Goal: Transaction & Acquisition: Purchase product/service

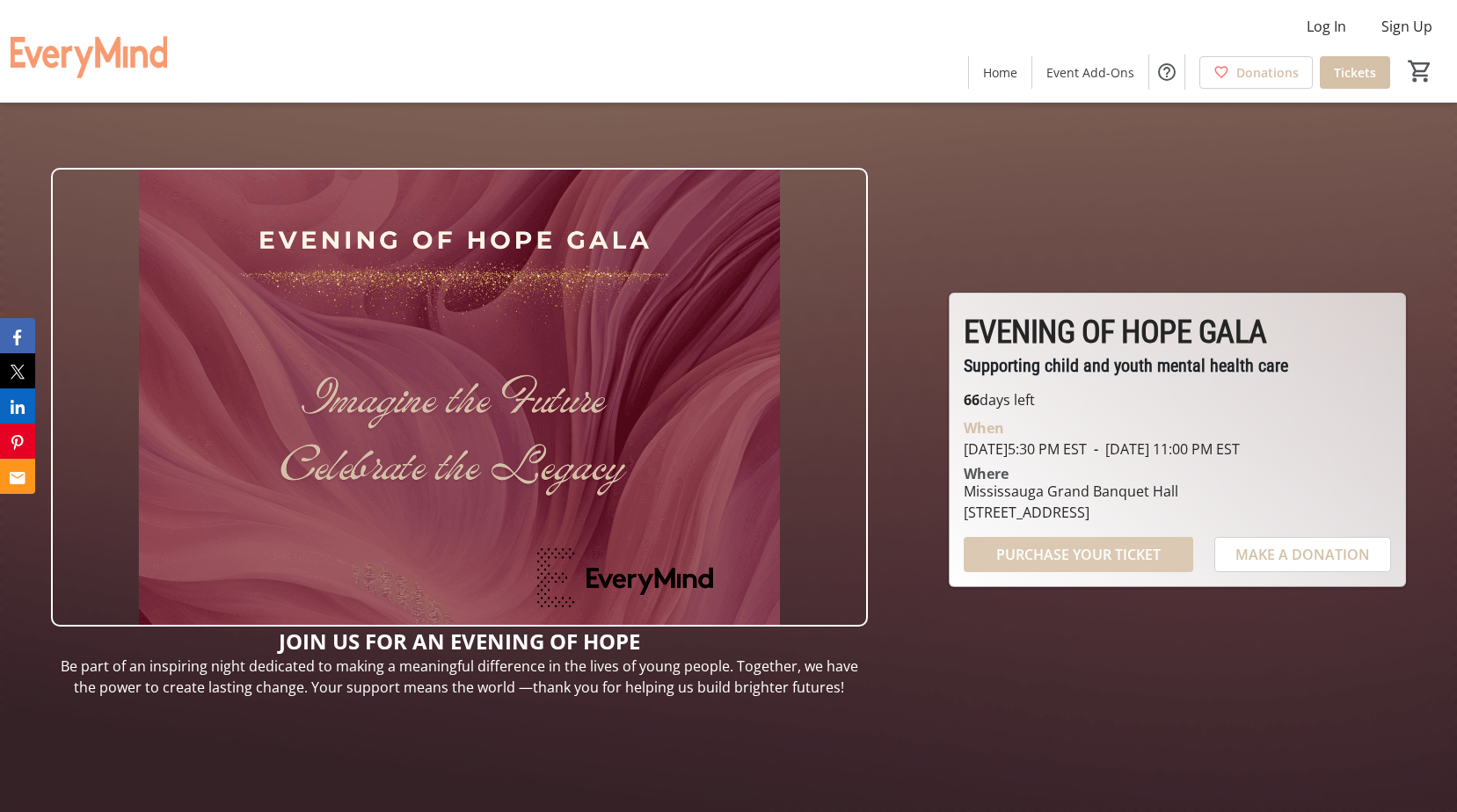
click at [1094, 561] on span "PURCHASE YOUR TICKET" at bounding box center [1078, 554] width 164 height 21
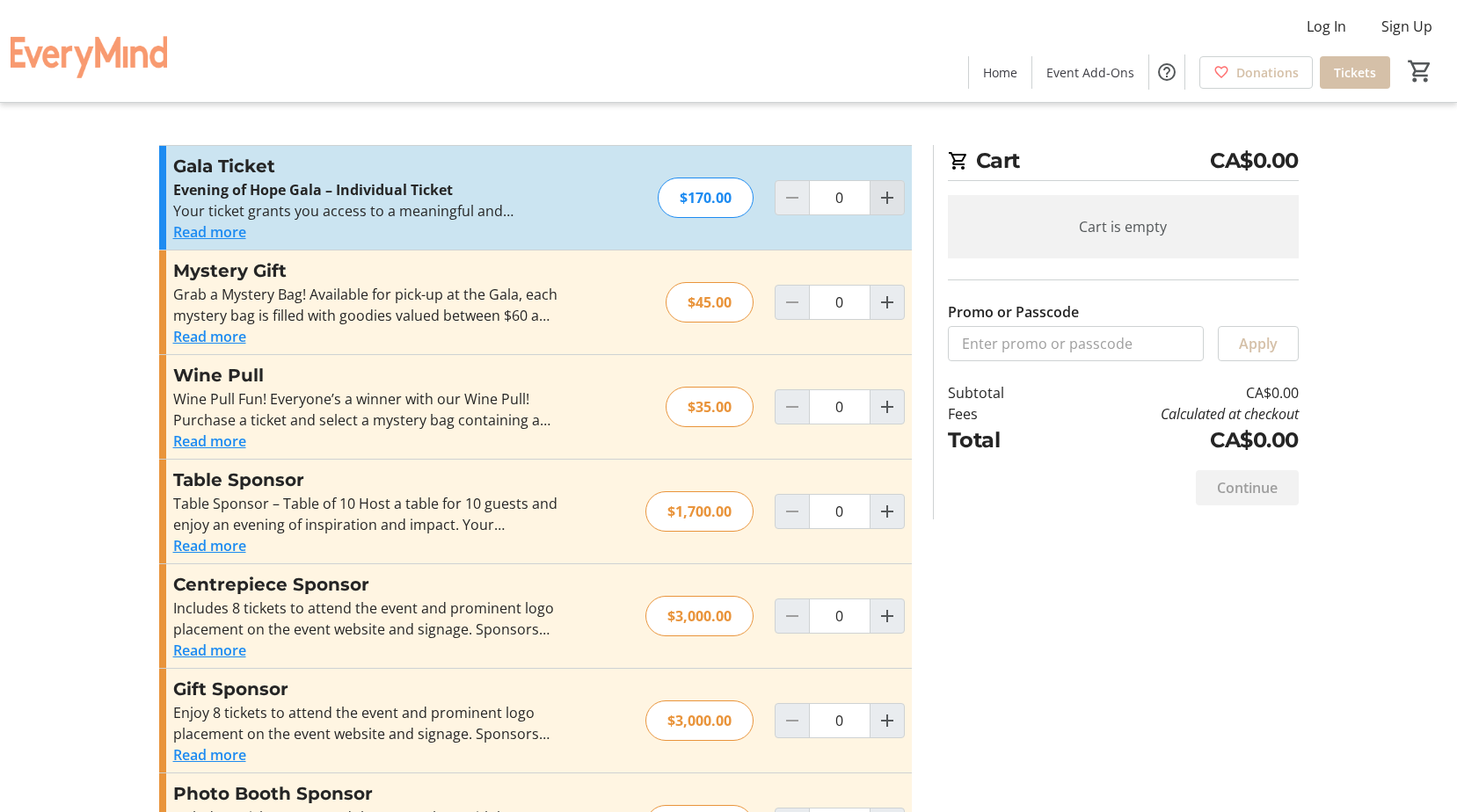
click at [892, 196] on mat-icon "Increment by one" at bounding box center [886, 197] width 21 height 21
type input "1"
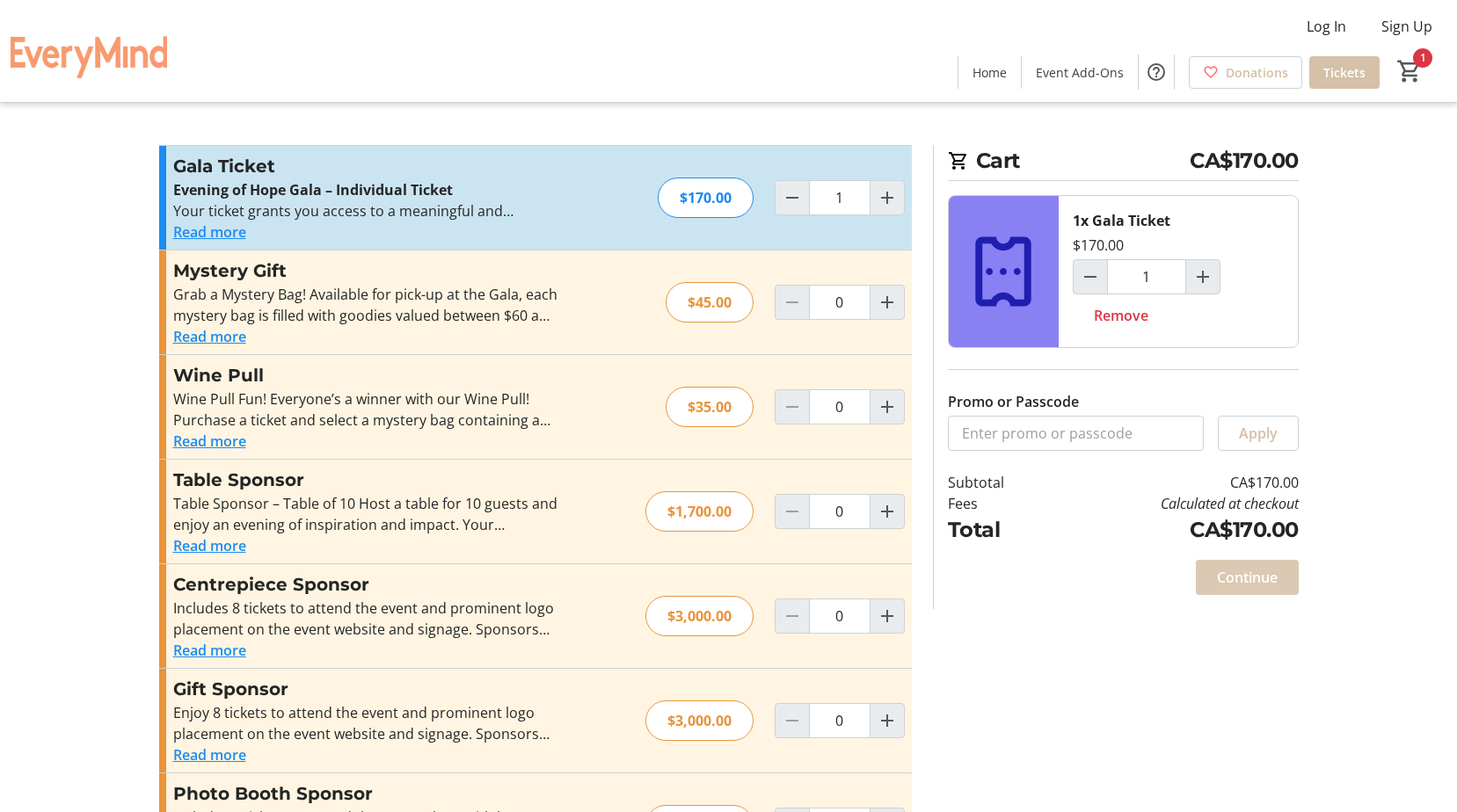
click at [1243, 576] on span "Continue" at bounding box center [1247, 577] width 60 height 21
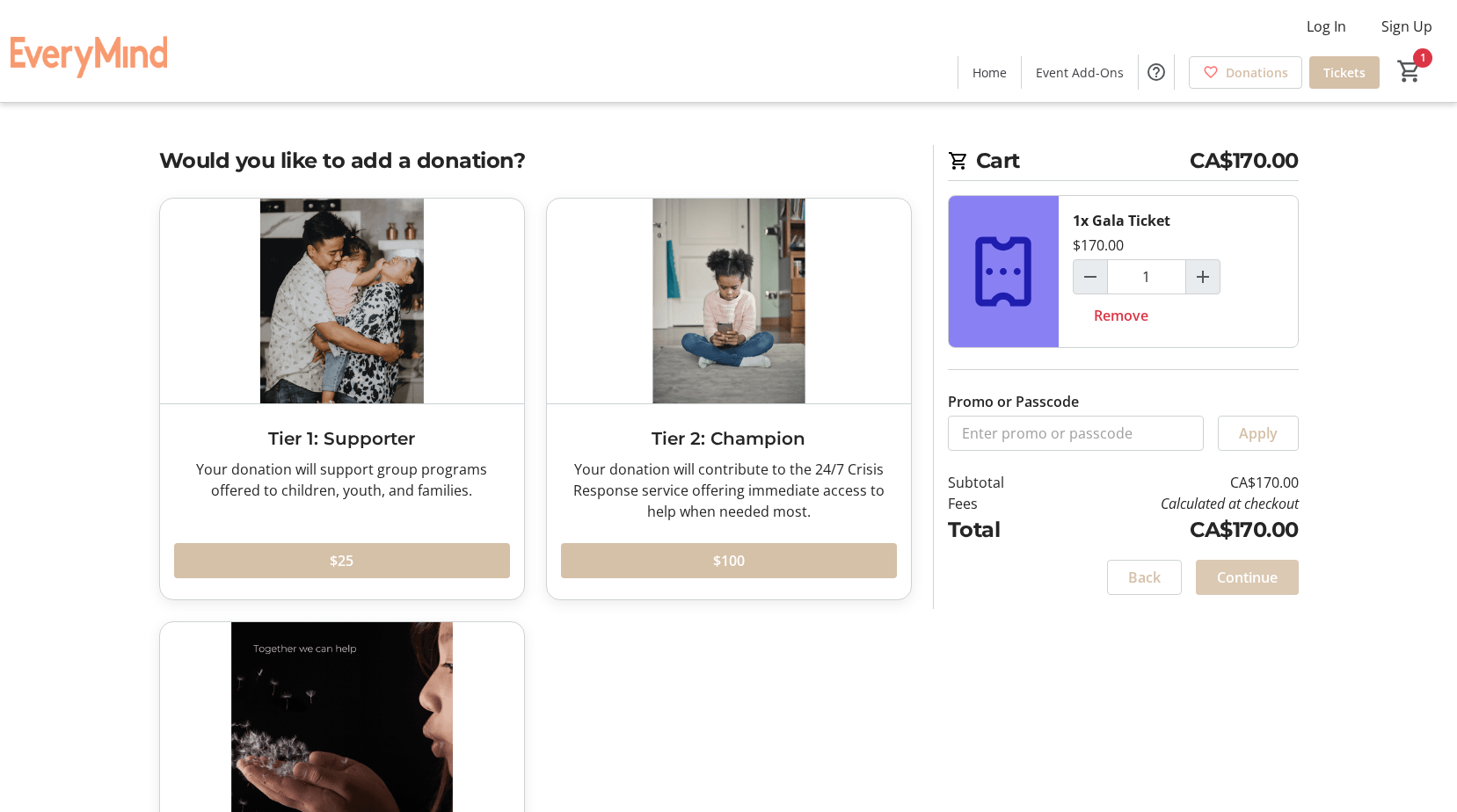
click at [1270, 577] on span "Continue" at bounding box center [1247, 577] width 60 height 21
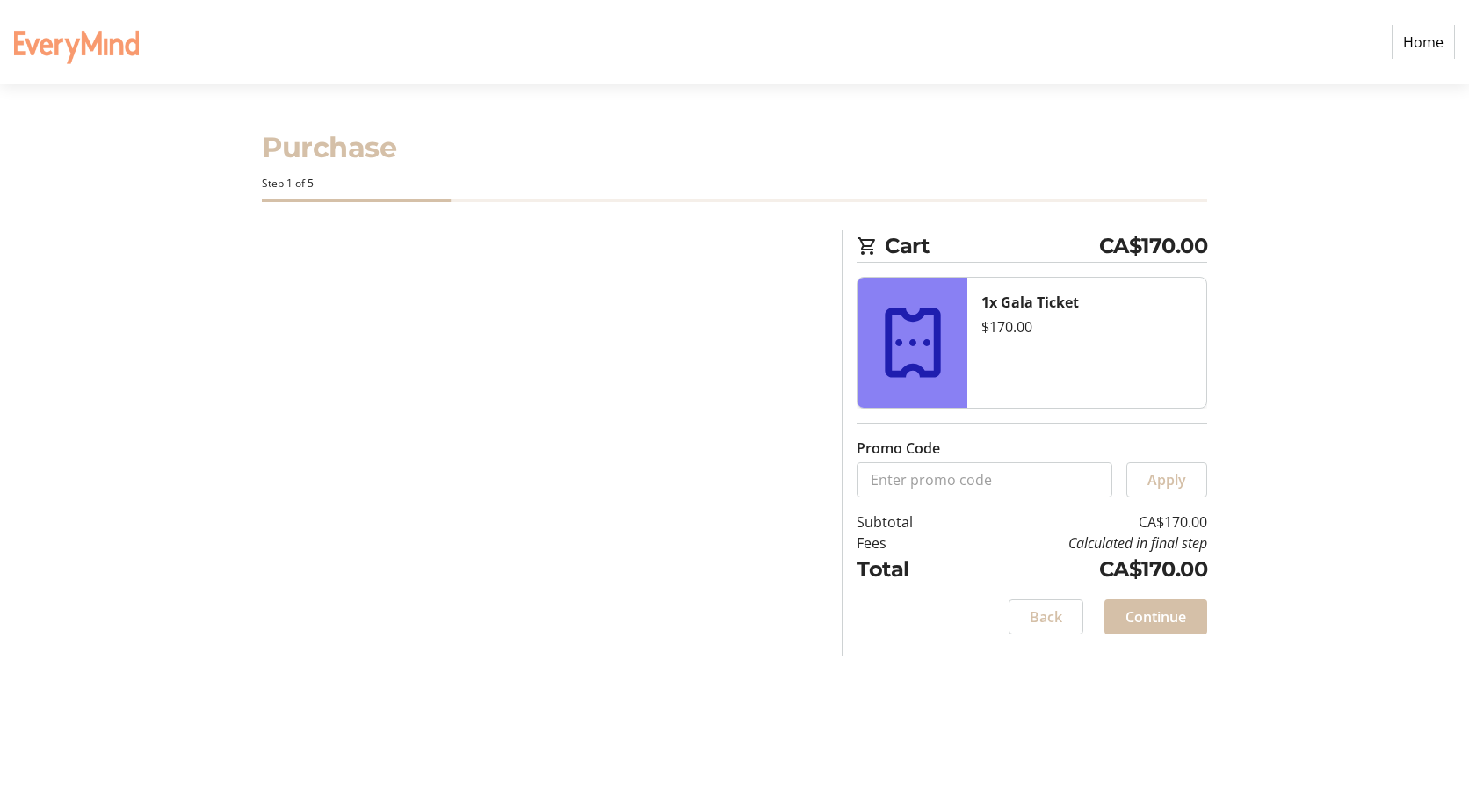
select select "CA"
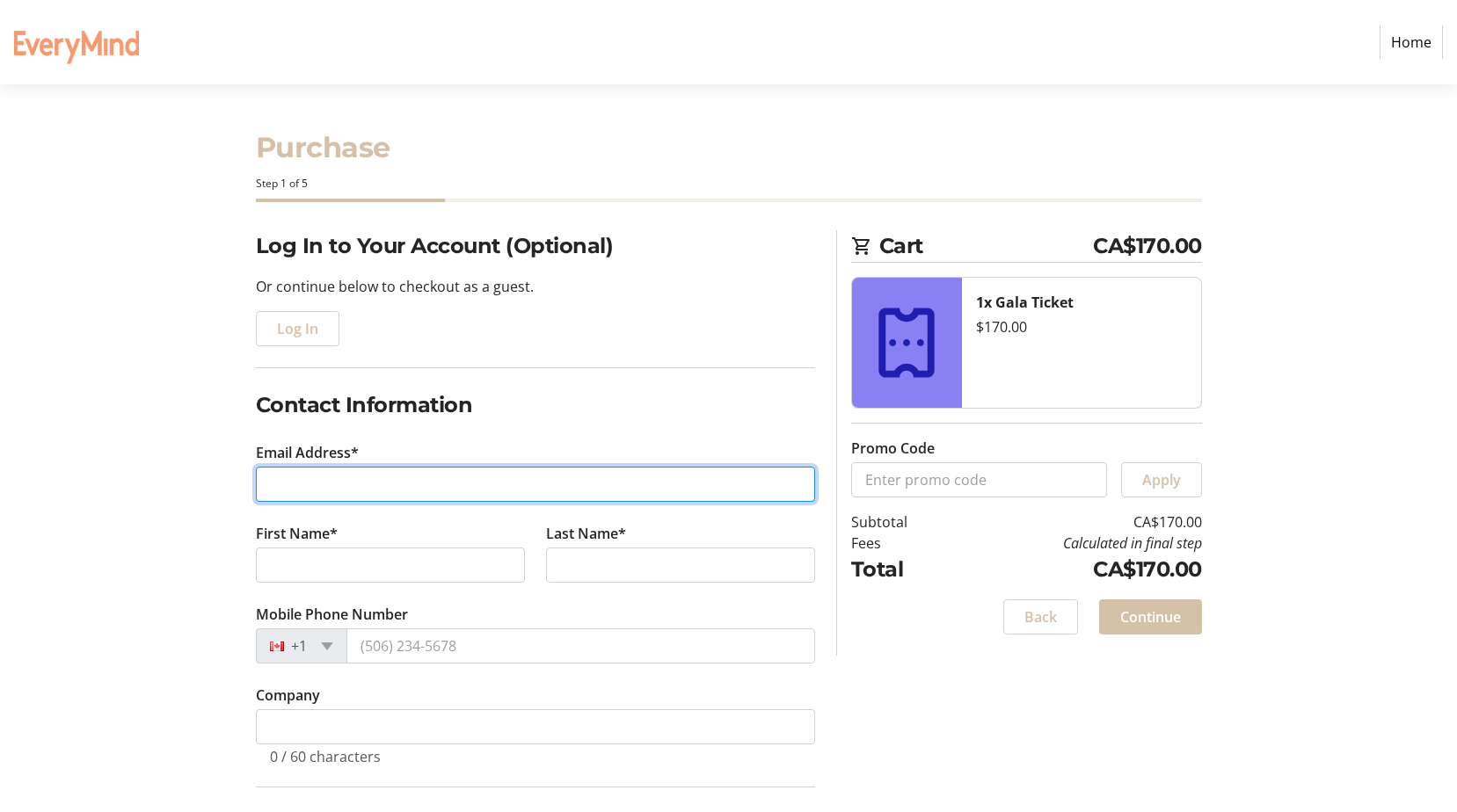
click at [310, 494] on input "Email Address*" at bounding box center [536, 484] width 559 height 35
type input "[PERSON_NAME][EMAIL_ADDRESS][PERSON_NAME][DOMAIN_NAME]"
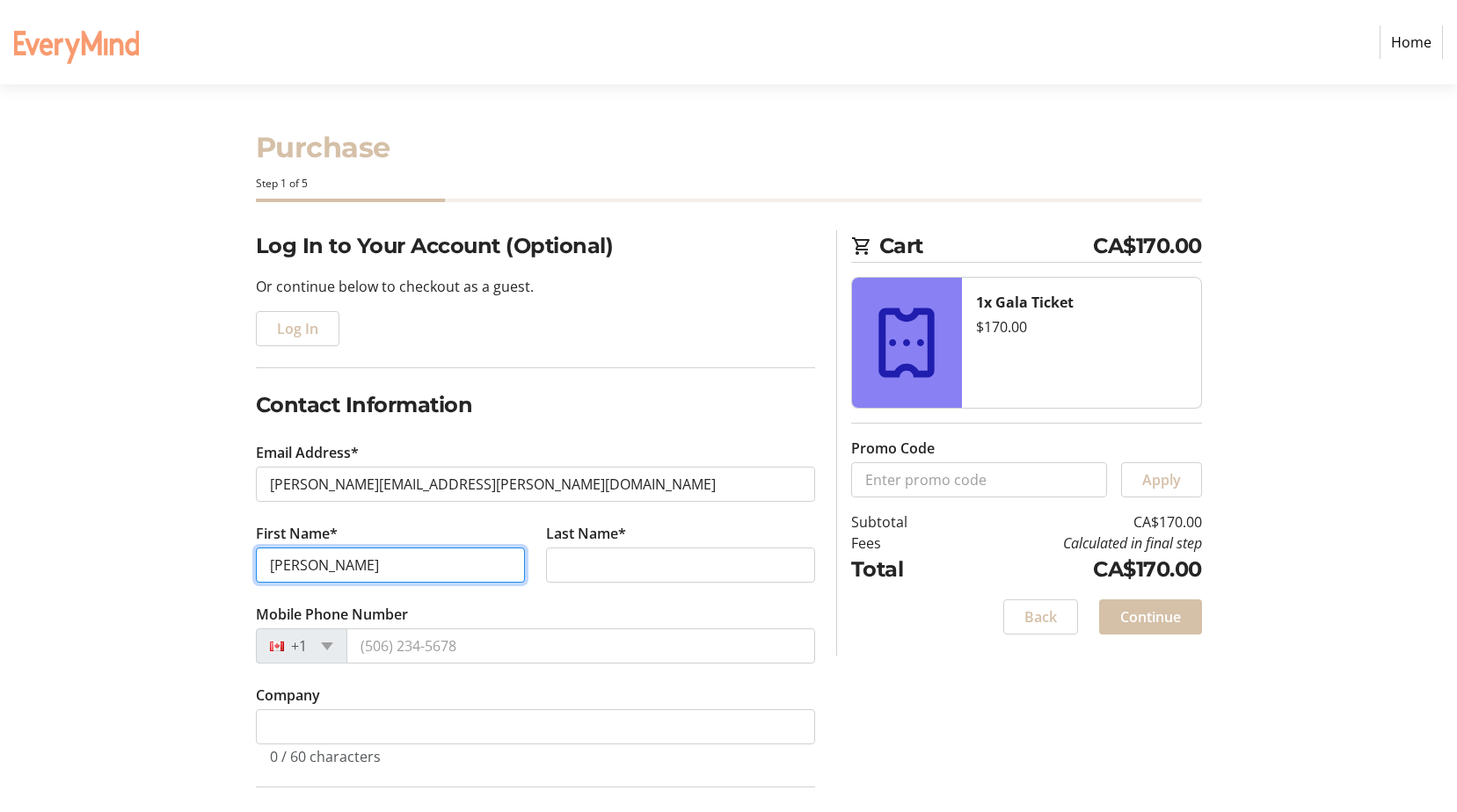
type input "[PERSON_NAME]"
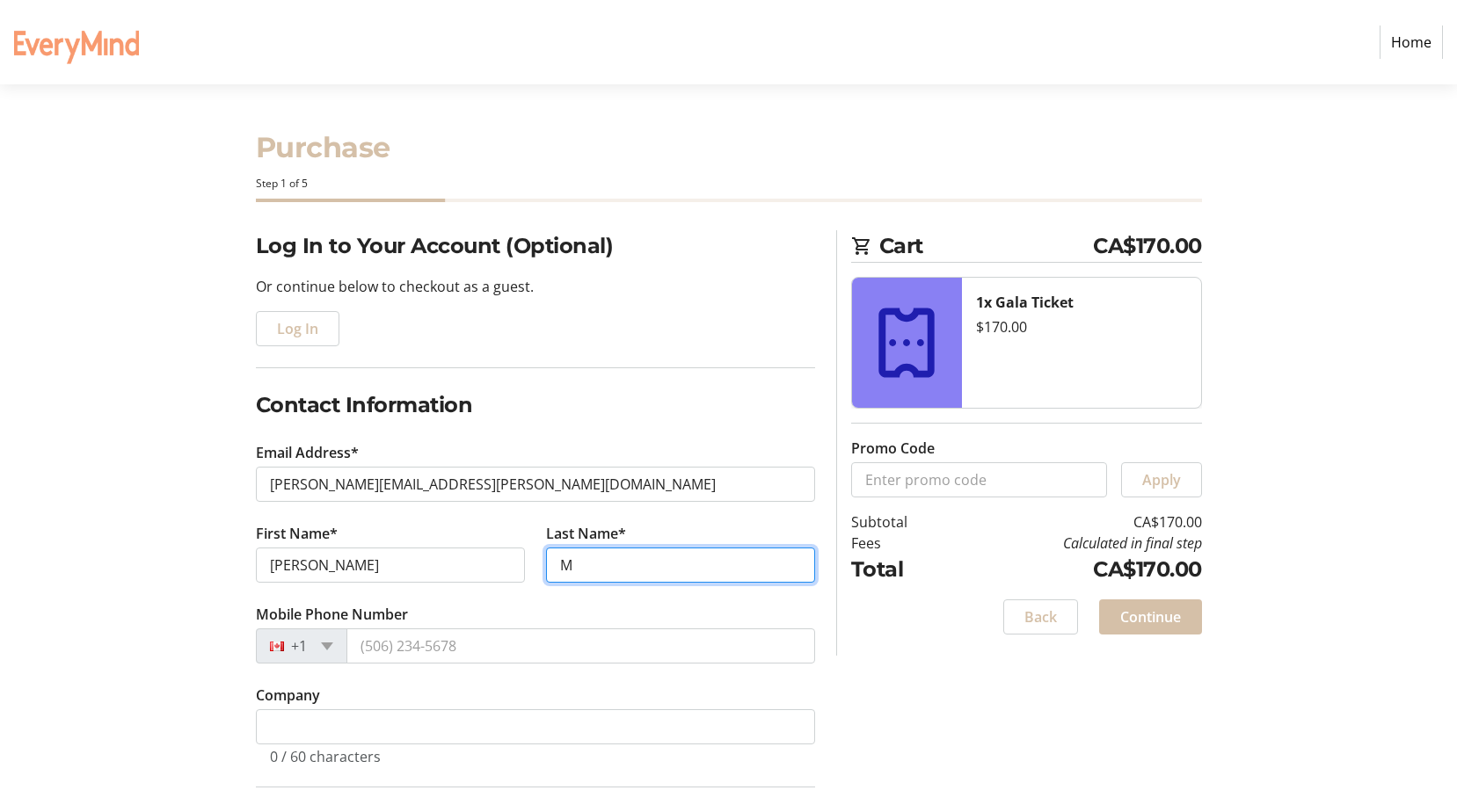
type input "[PERSON_NAME]"
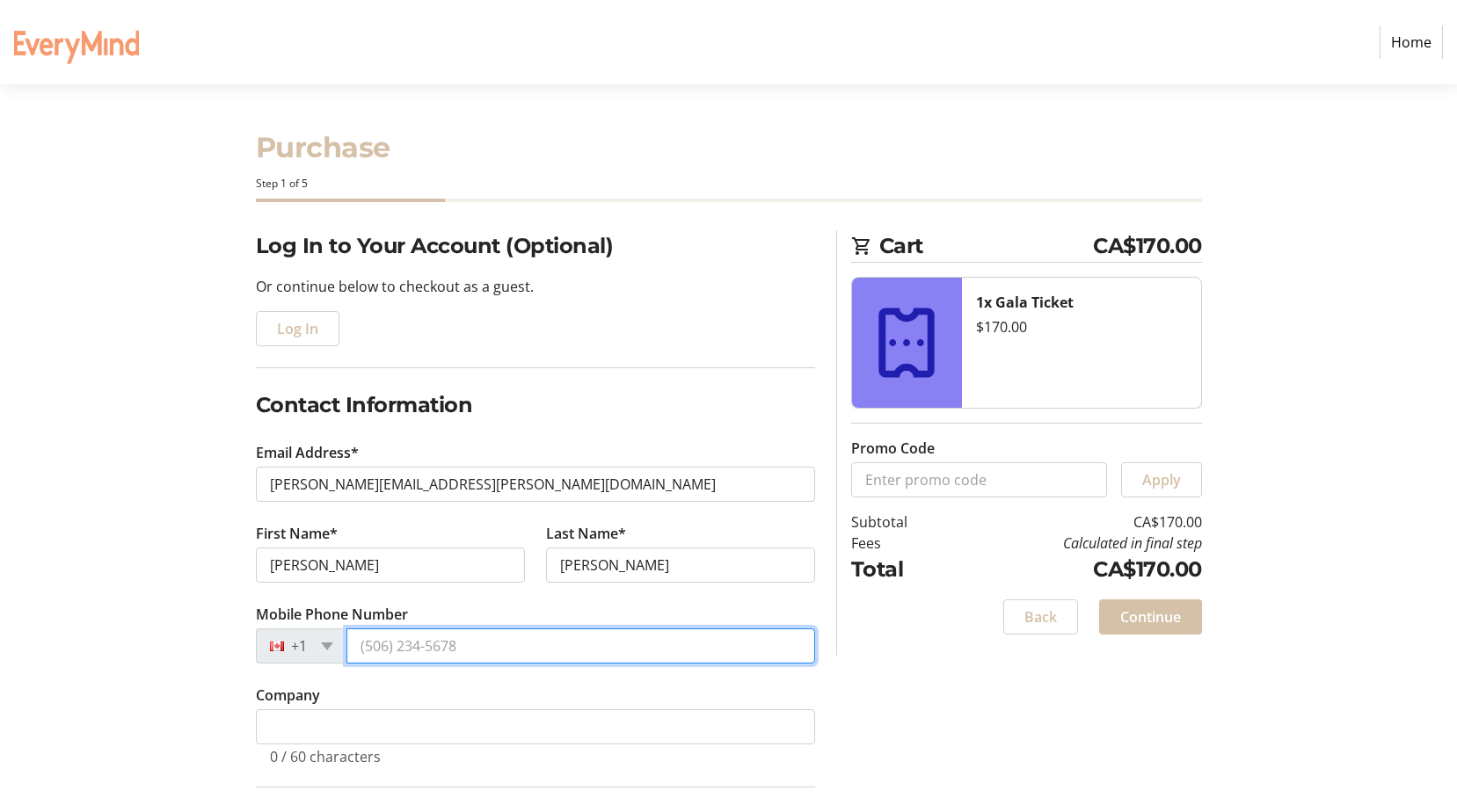
click at [424, 649] on input "Mobile Phone Number" at bounding box center [581, 645] width 469 height 35
type input "[PHONE_NUMBER]"
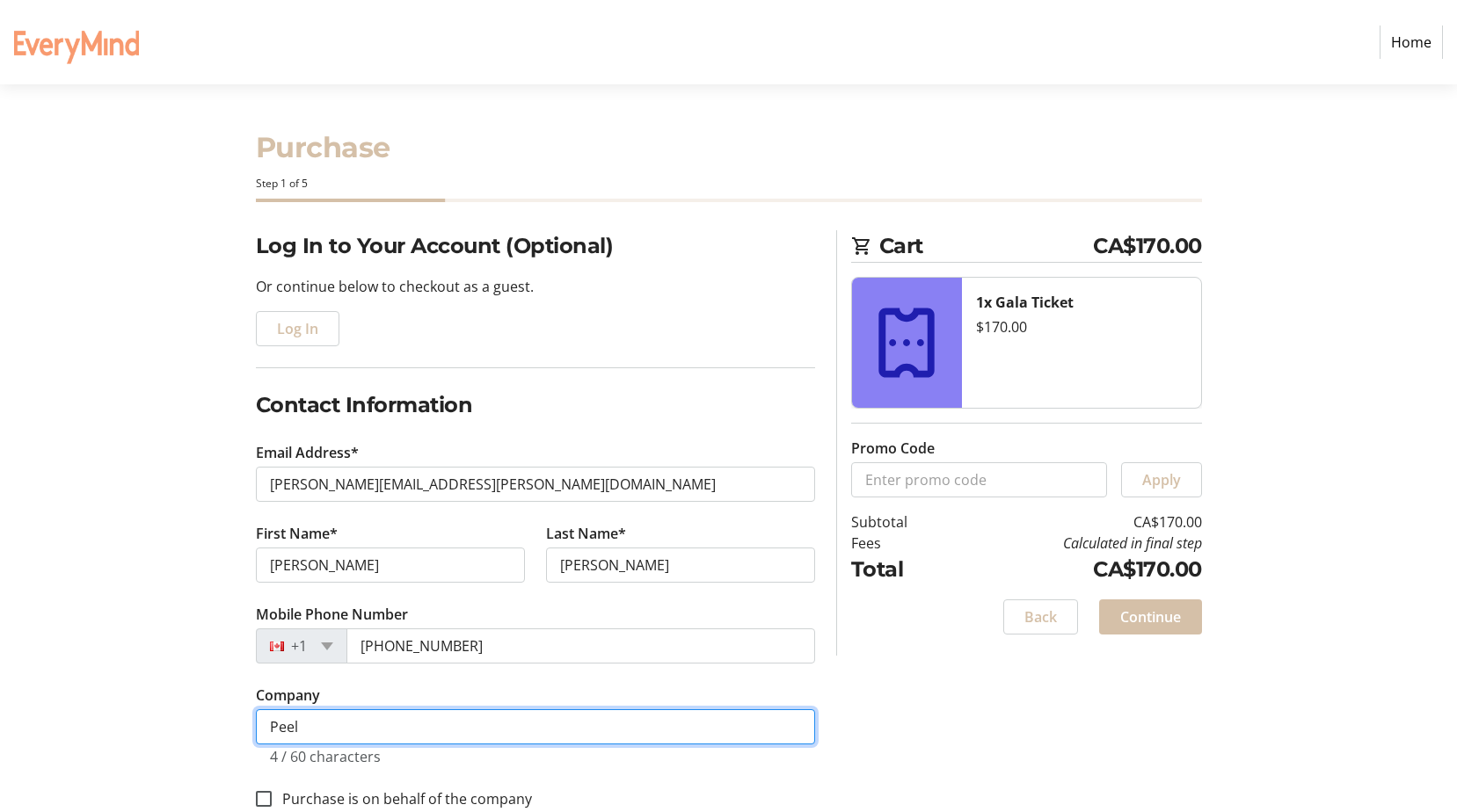
type input "Peel District School Board"
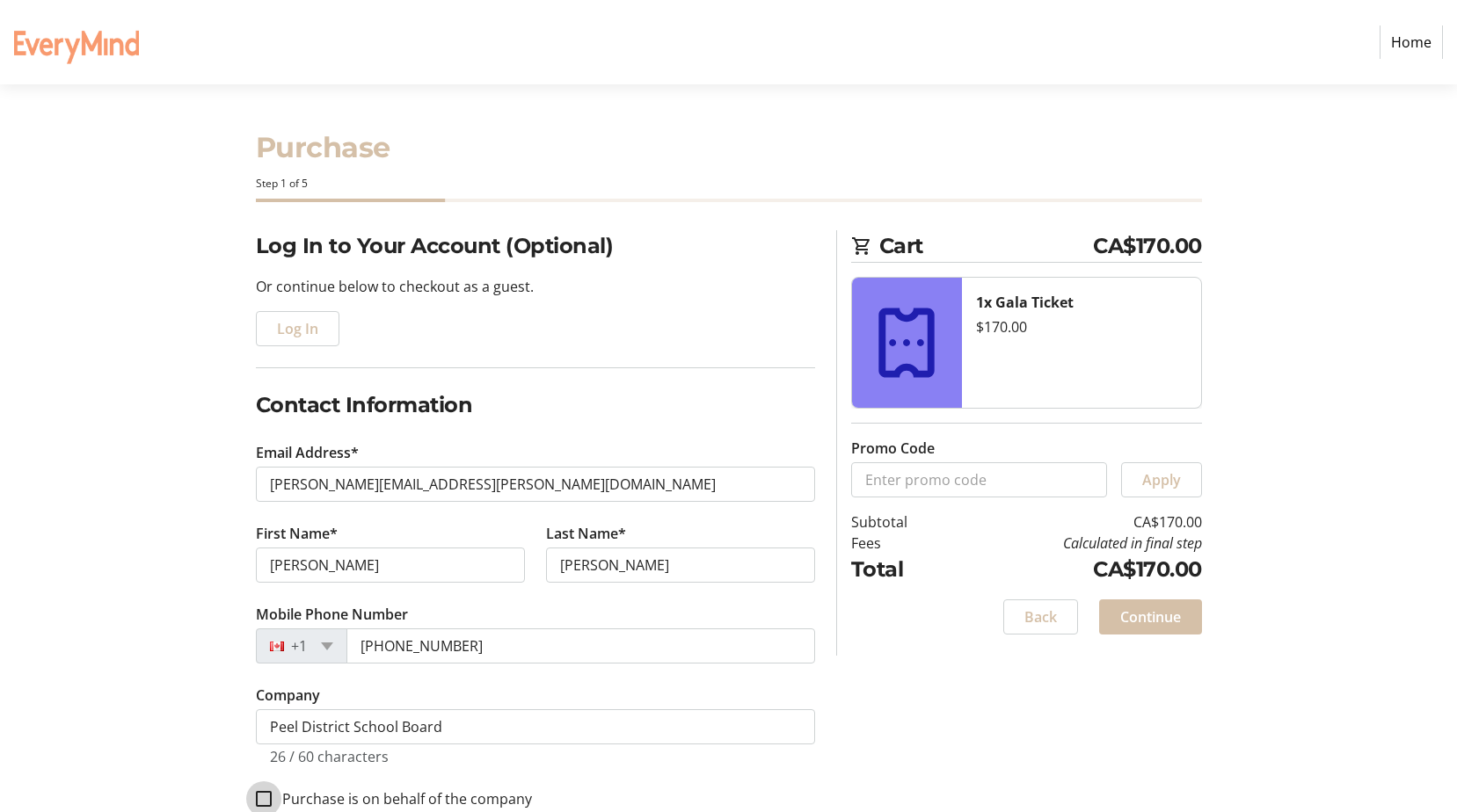
scroll to position [264, 0]
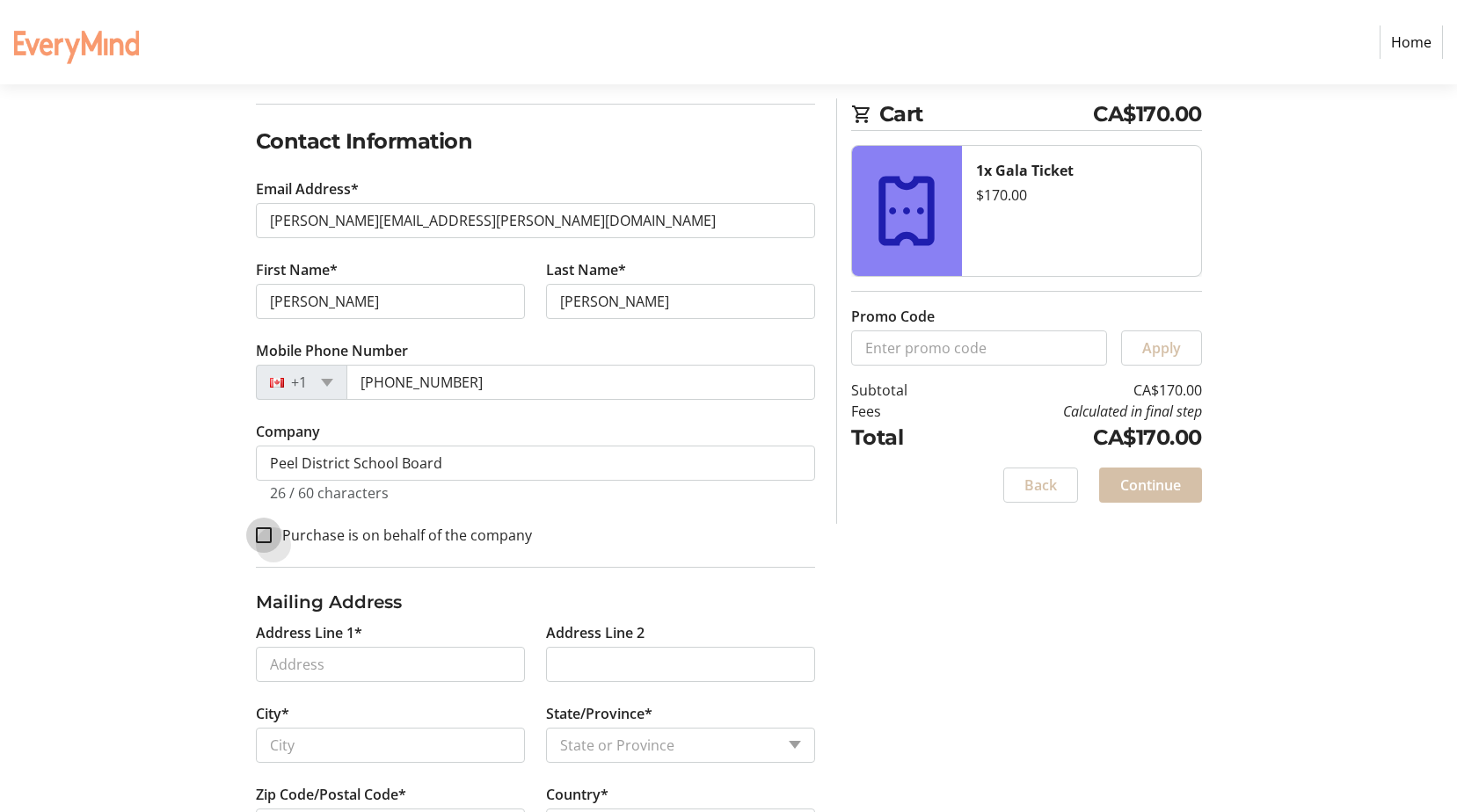
click at [259, 534] on input "Purchase is on behalf of the company" at bounding box center [264, 535] width 16 height 16
checkbox input "true"
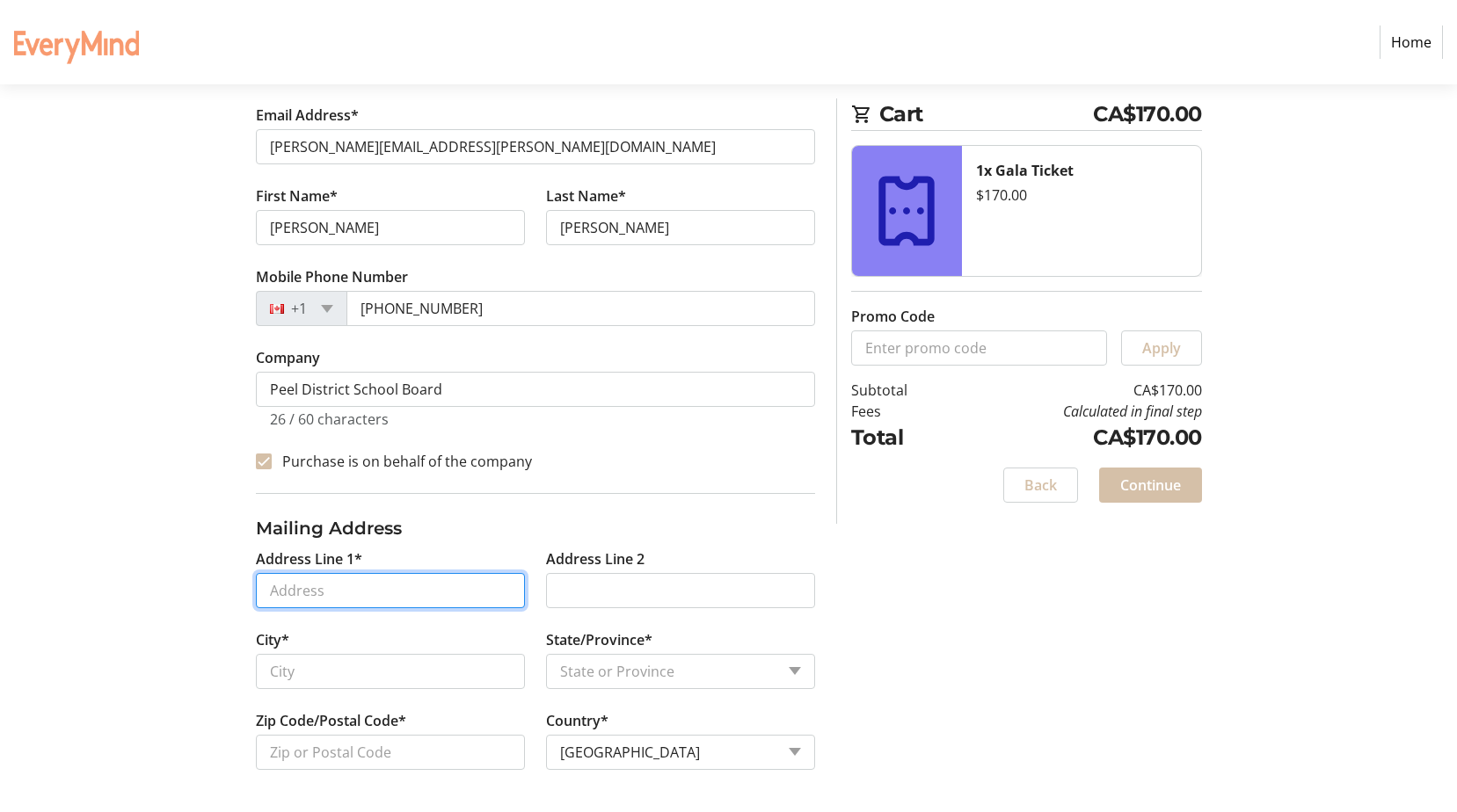
click at [278, 590] on input "Address Line 1*" at bounding box center [390, 590] width 269 height 35
type input "[STREET_ADDRESS]"
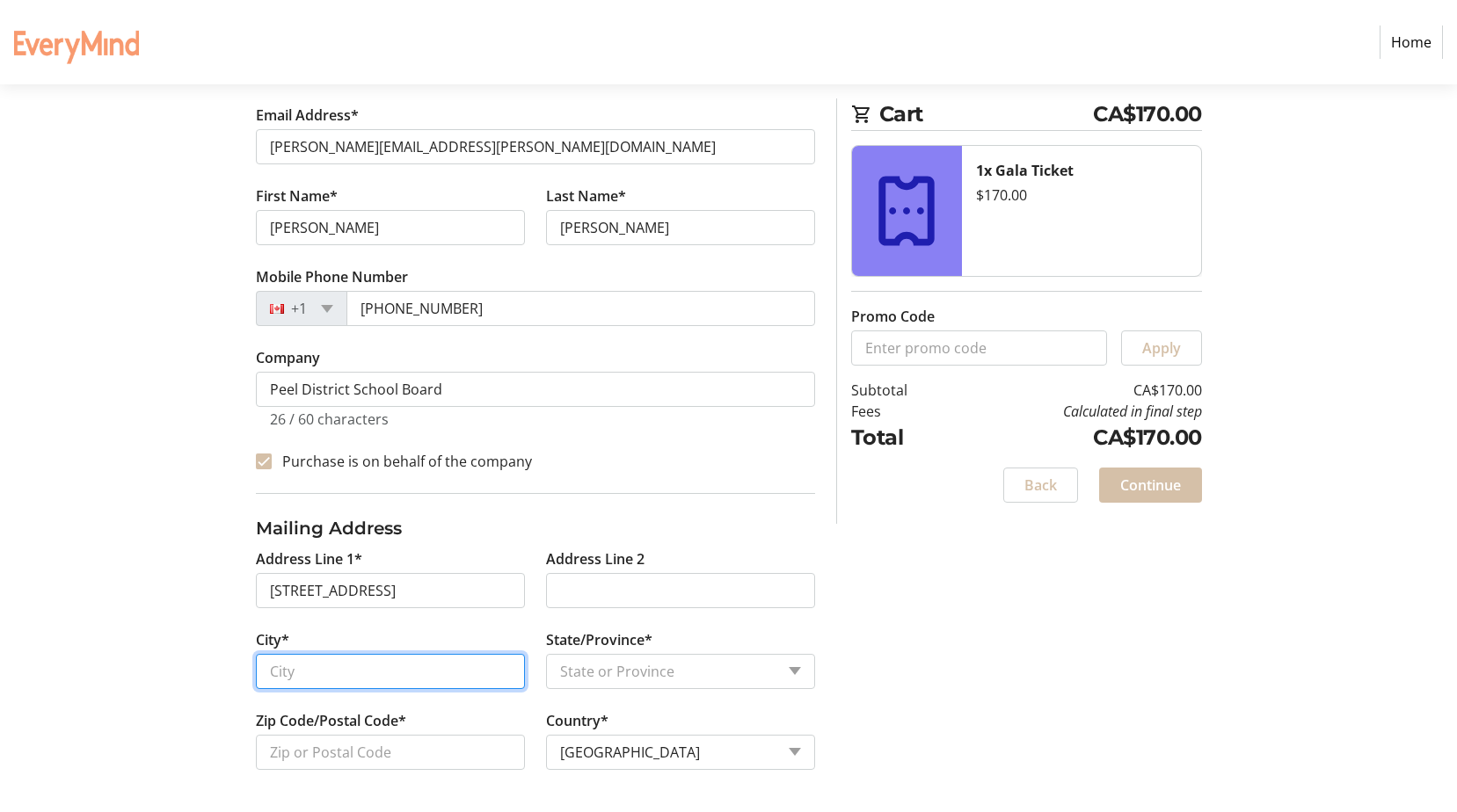
type input "[GEOGRAPHIC_DATA]"
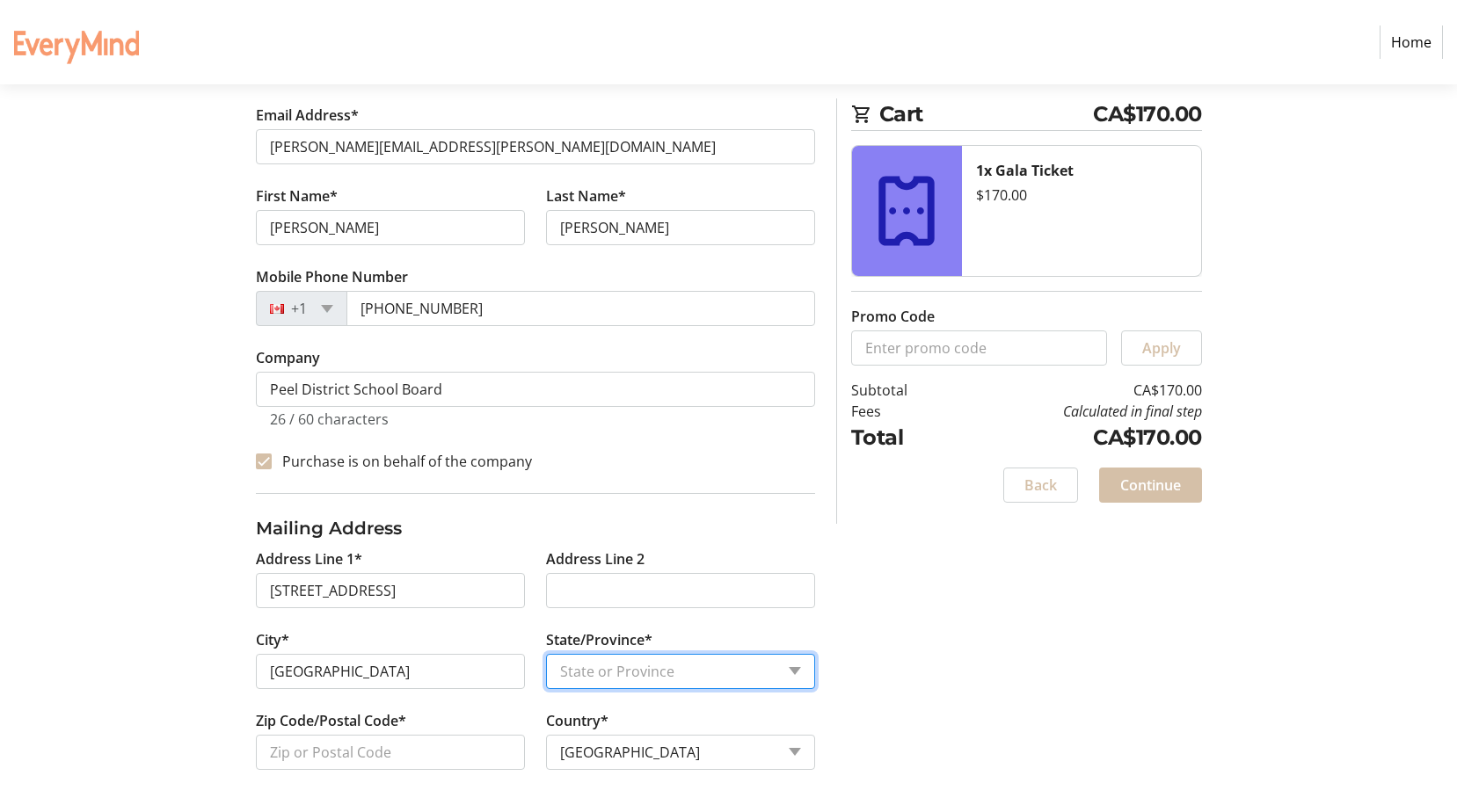
select select "ON"
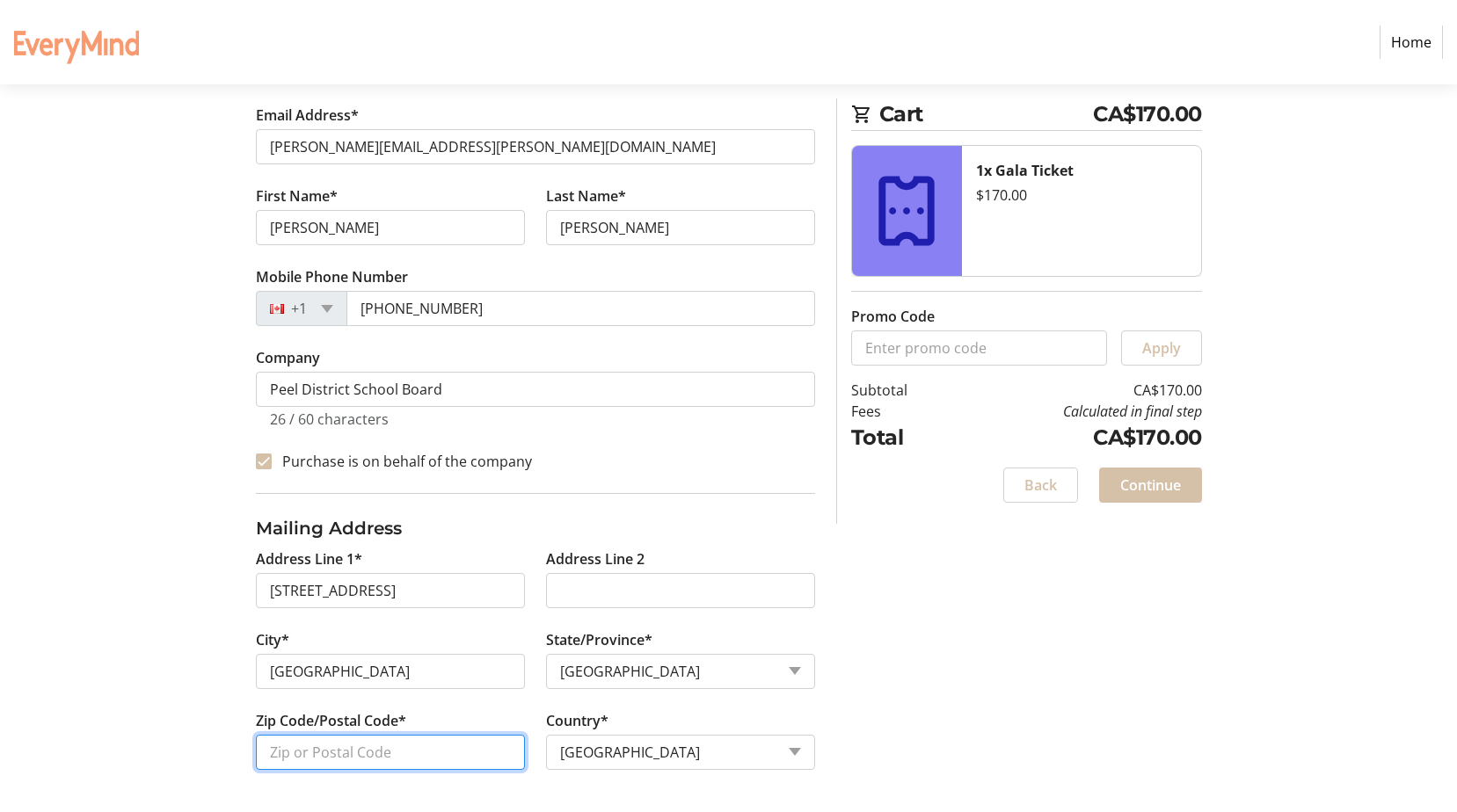
type input "L5R 1C6"
click at [1165, 478] on span "Continue" at bounding box center [1150, 485] width 60 height 21
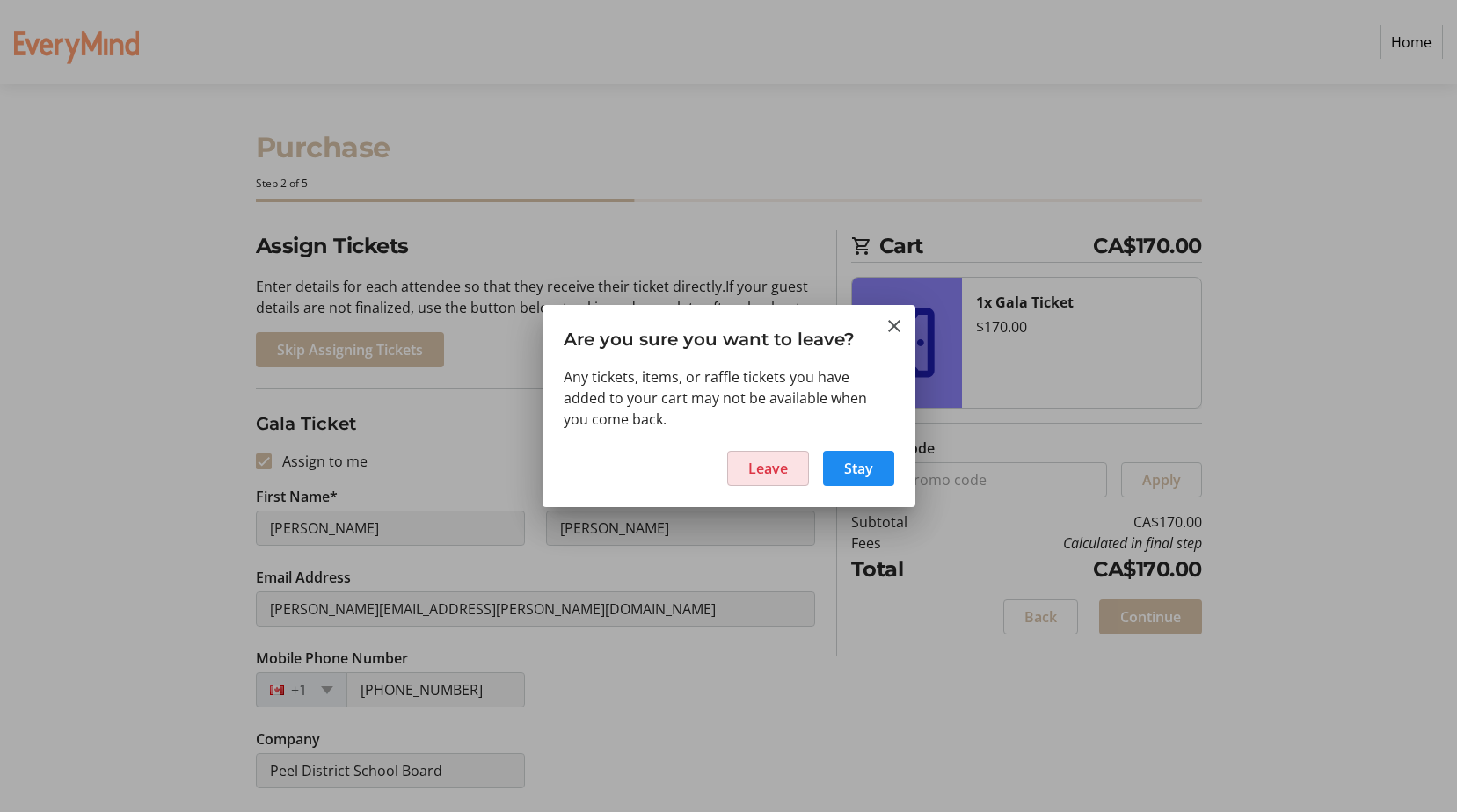
click at [779, 467] on span "Leave" at bounding box center [768, 468] width 40 height 21
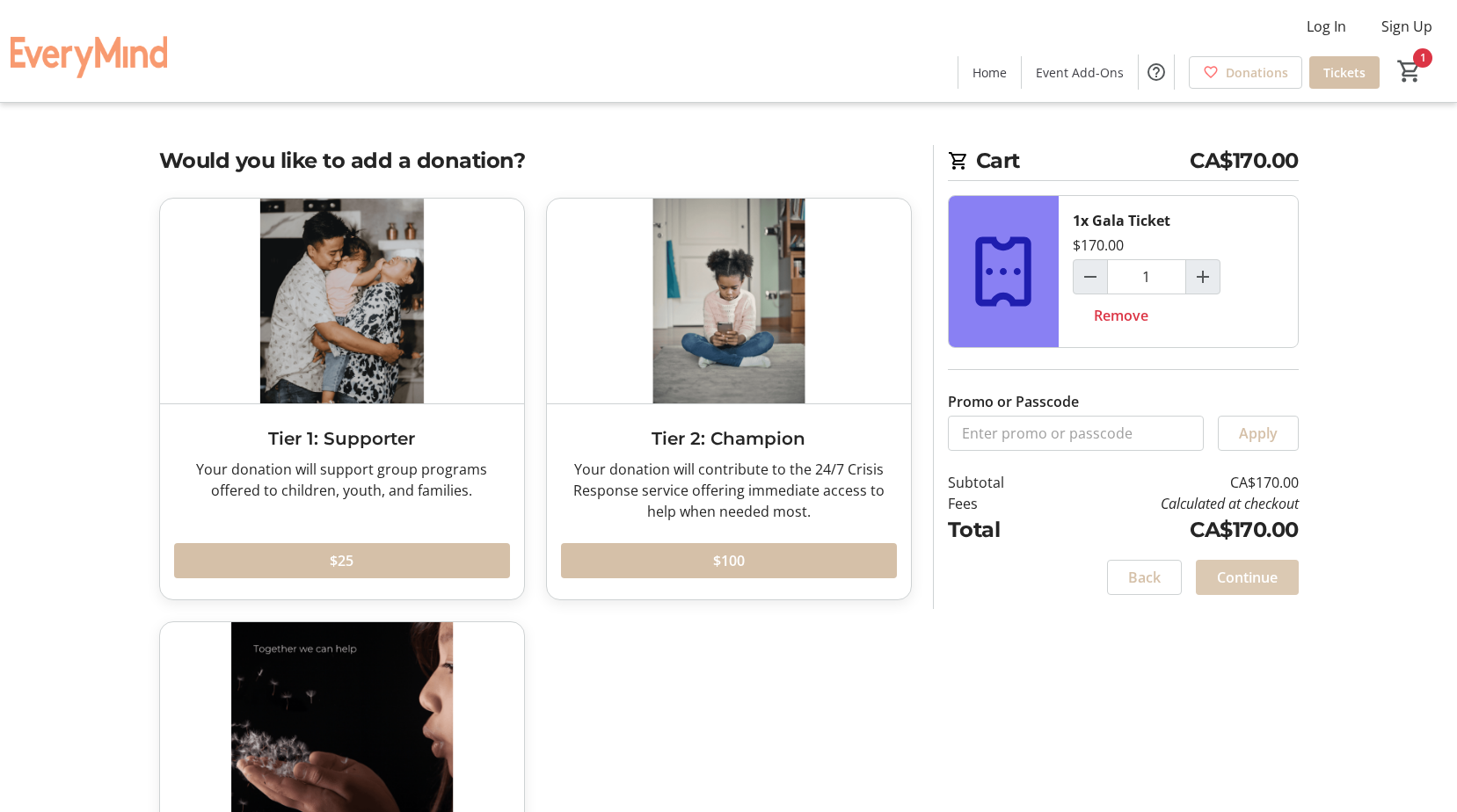
click at [1263, 580] on span "Continue" at bounding box center [1247, 577] width 60 height 21
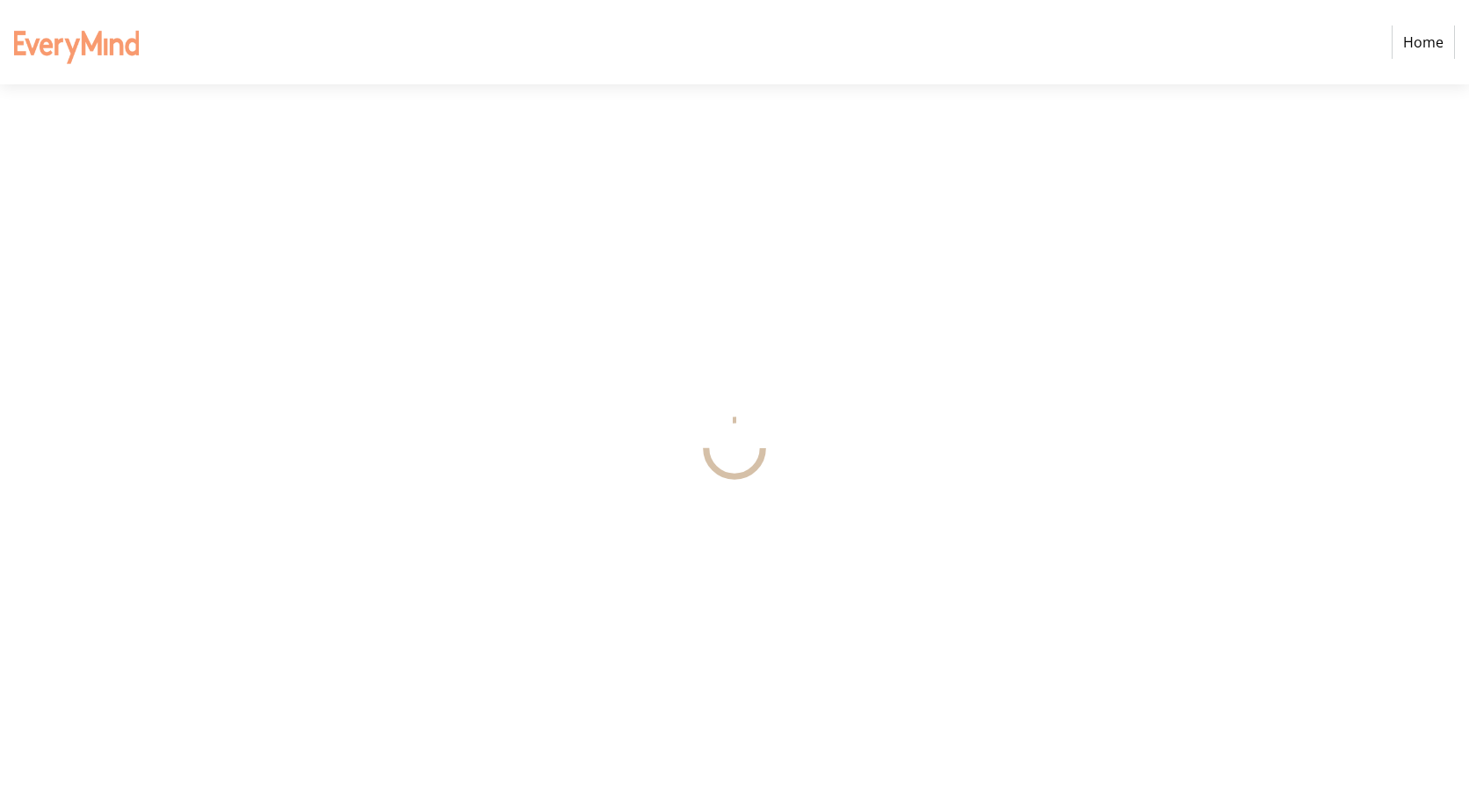
select select "CA"
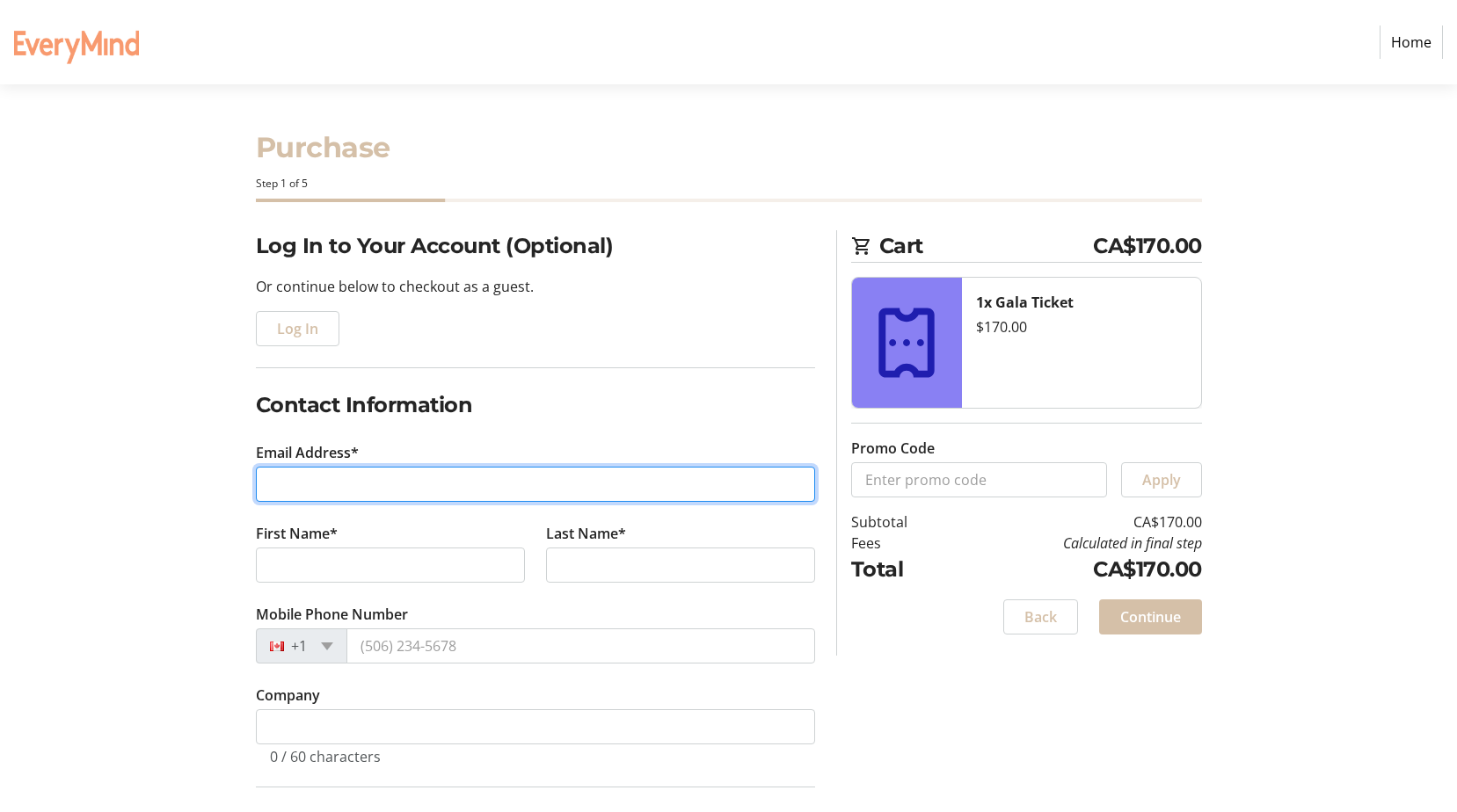
click at [295, 483] on input "Email Address*" at bounding box center [536, 484] width 559 height 35
type input "[PERSON_NAME][EMAIL_ADDRESS][PERSON_NAME][DOMAIN_NAME]"
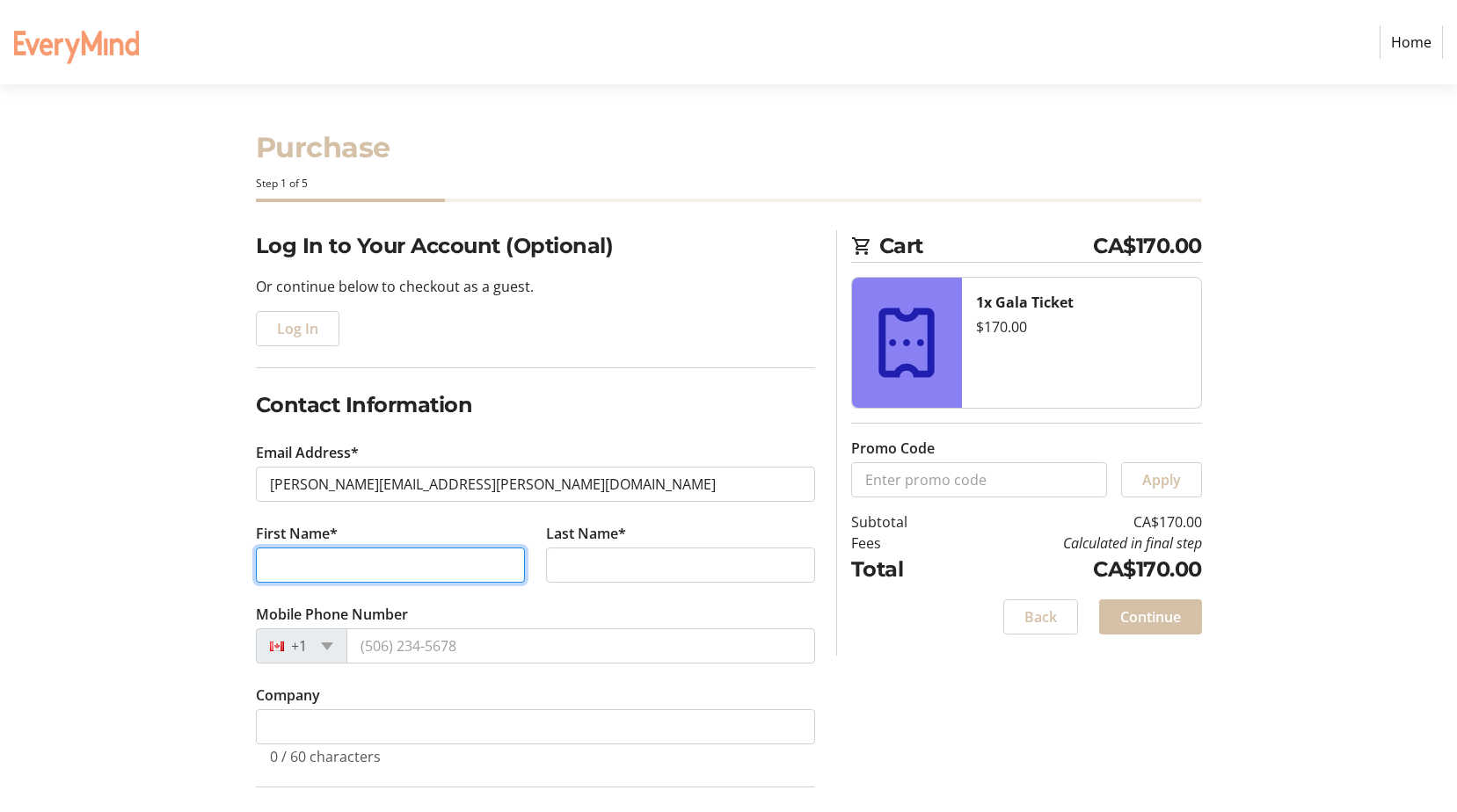
type input "[PERSON_NAME]"
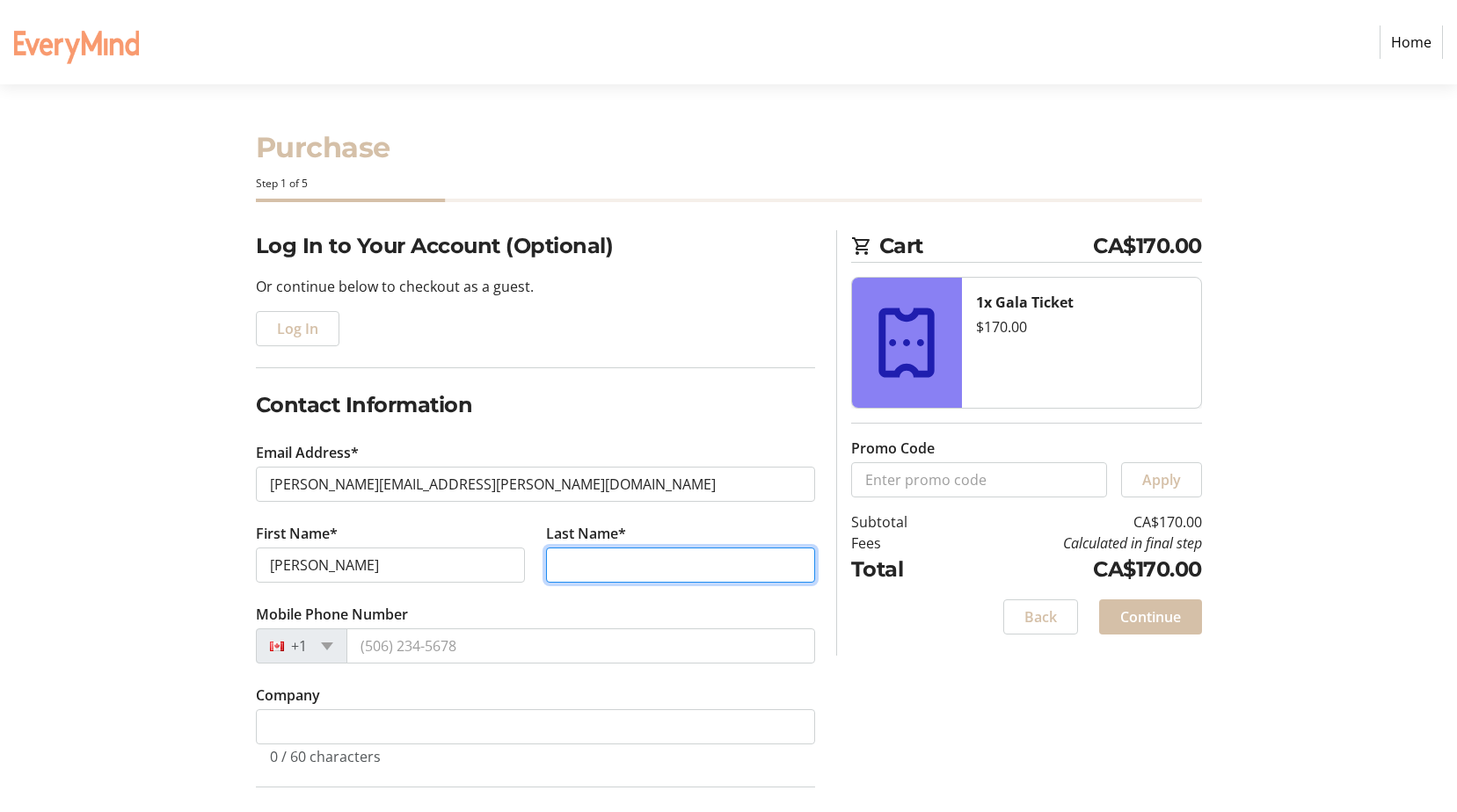
type input "[PERSON_NAME]"
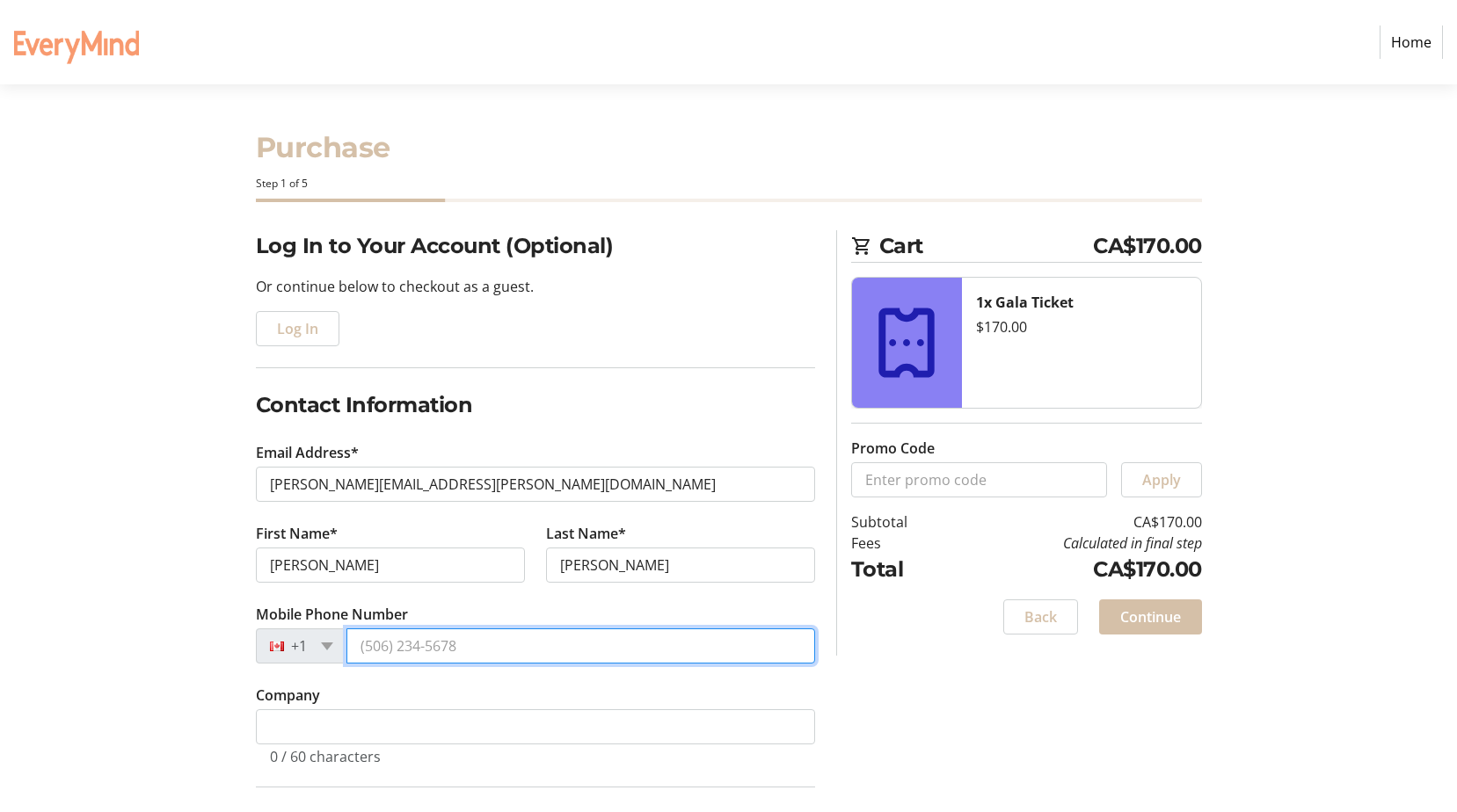
type input "[PHONE_NUMBER]"
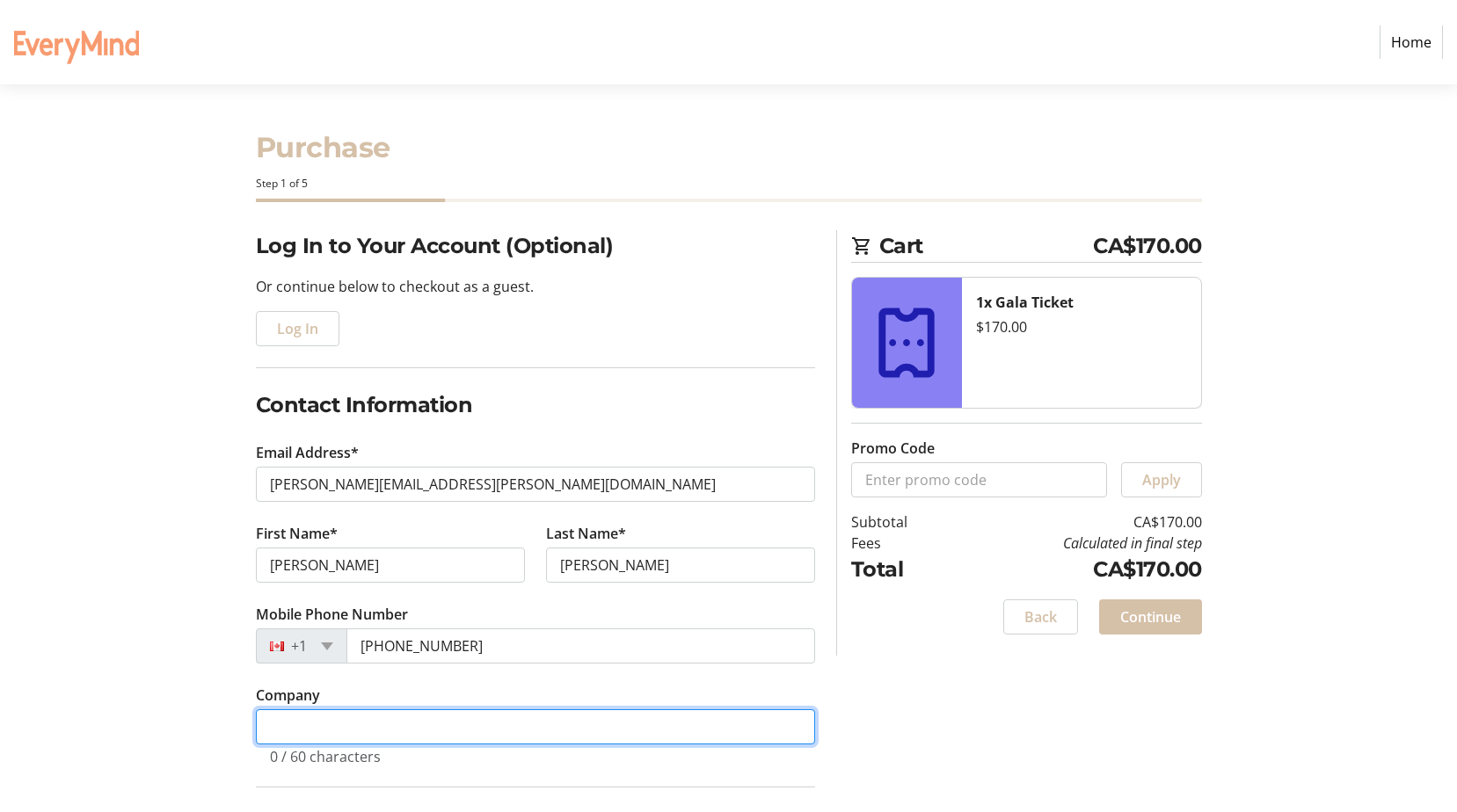
type input "Peel District School Board"
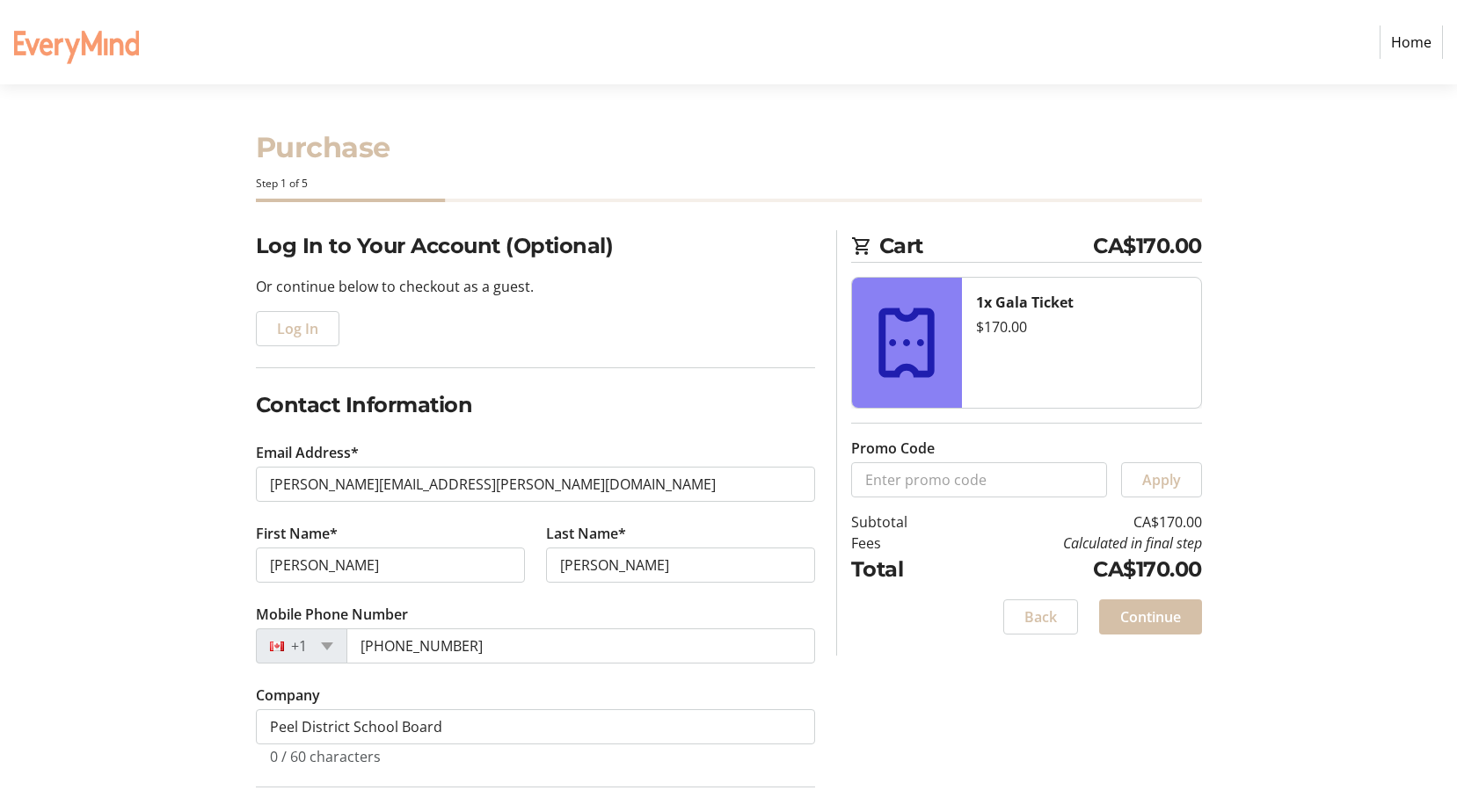
type input "[STREET_ADDRESS]"
type input "[GEOGRAPHIC_DATA]"
select select "ON"
type input "L5R 1C6"
drag, startPoint x: 339, startPoint y: 562, endPoint x: 202, endPoint y: 553, distance: 137.3
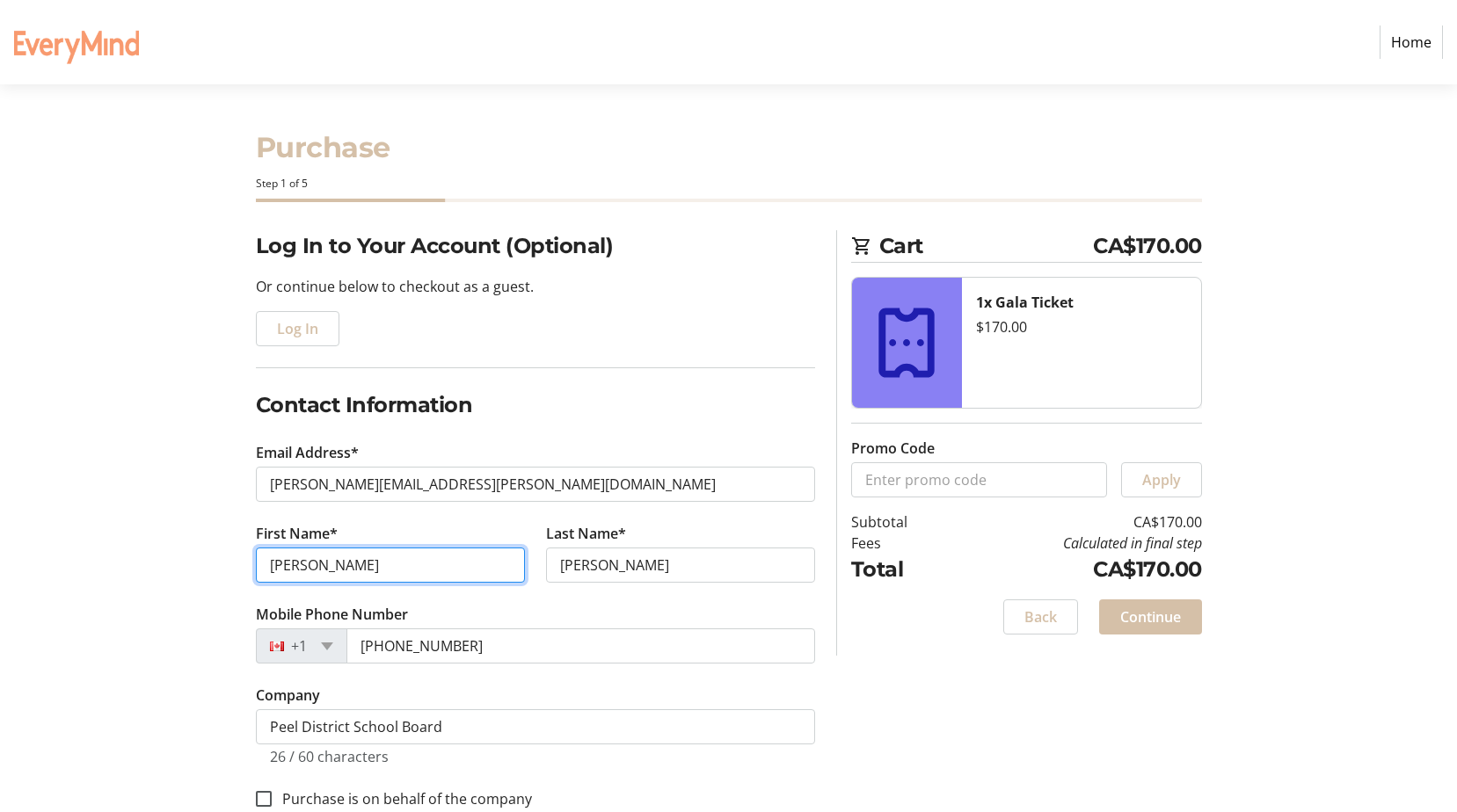
click at [202, 553] on div "Log In to Your Account (Optional) Or continue below to checkout as a guest. Log…" at bounding box center [728, 689] width 1160 height 919
type input "Aurelai"
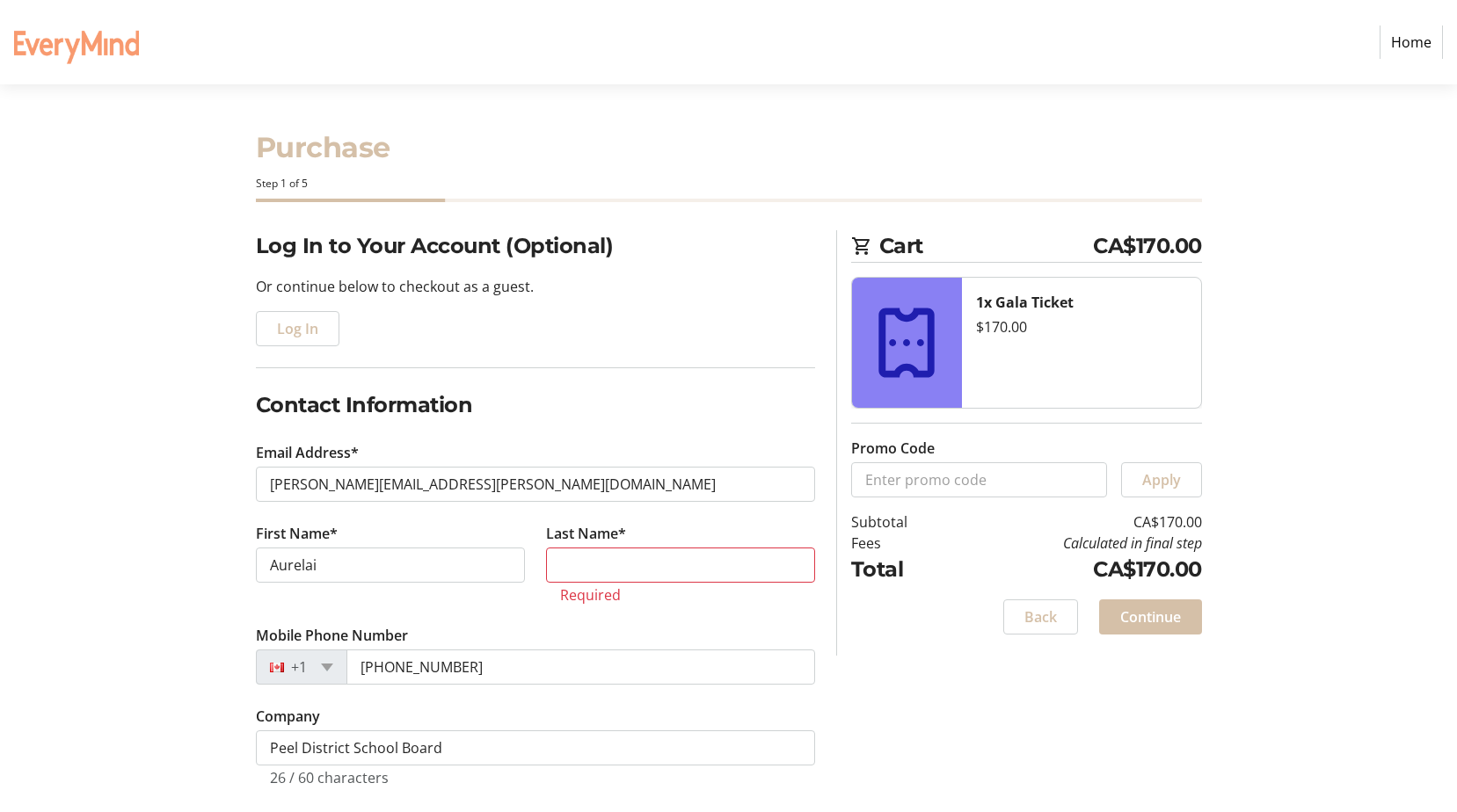
click at [387, 581] on tr-form-field "First Name* [PERSON_NAME]" at bounding box center [390, 573] width 290 height 102
click at [382, 562] on input "Aurelai" at bounding box center [390, 564] width 269 height 35
type input "[PERSON_NAME]"
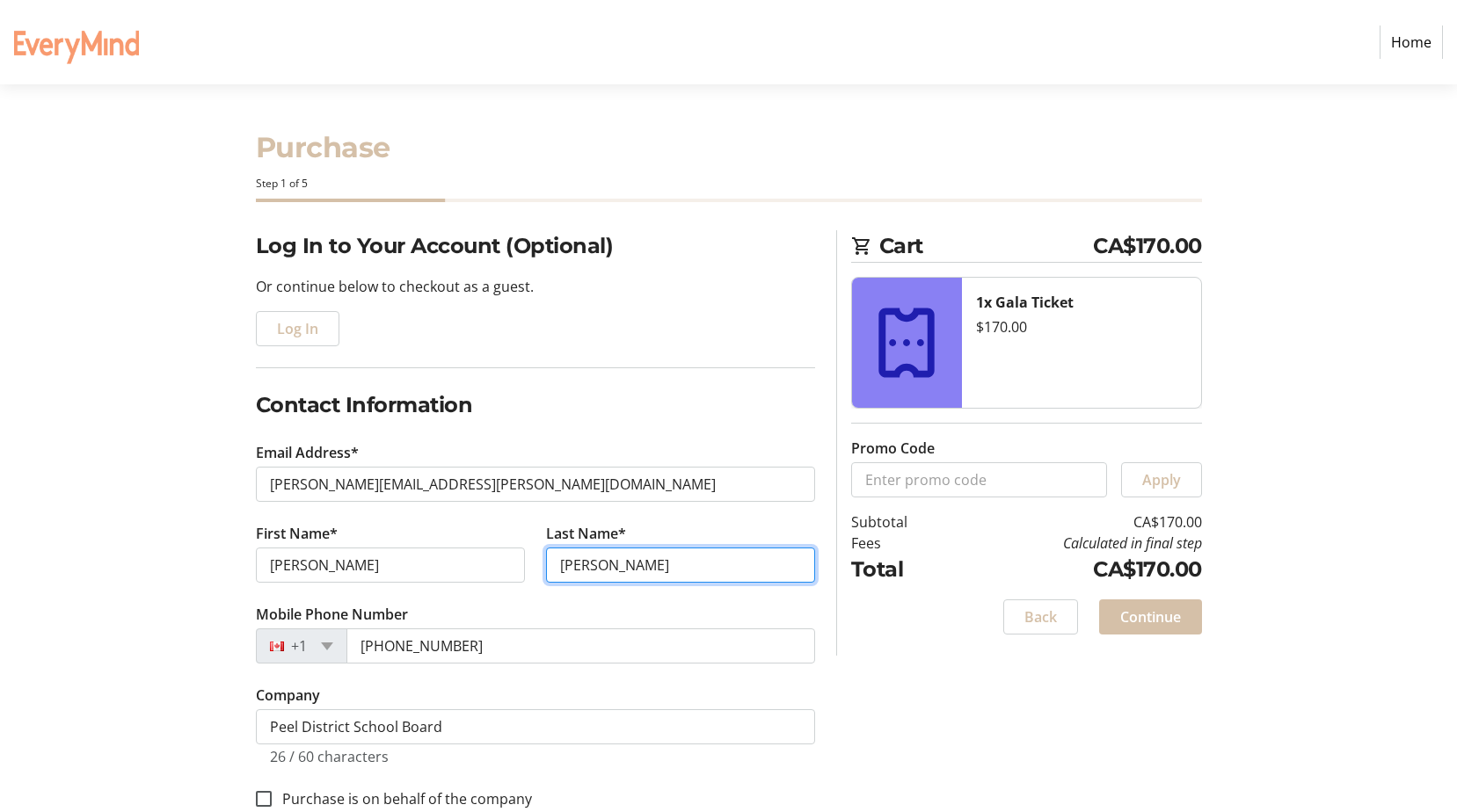
type input "[PERSON_NAME]"
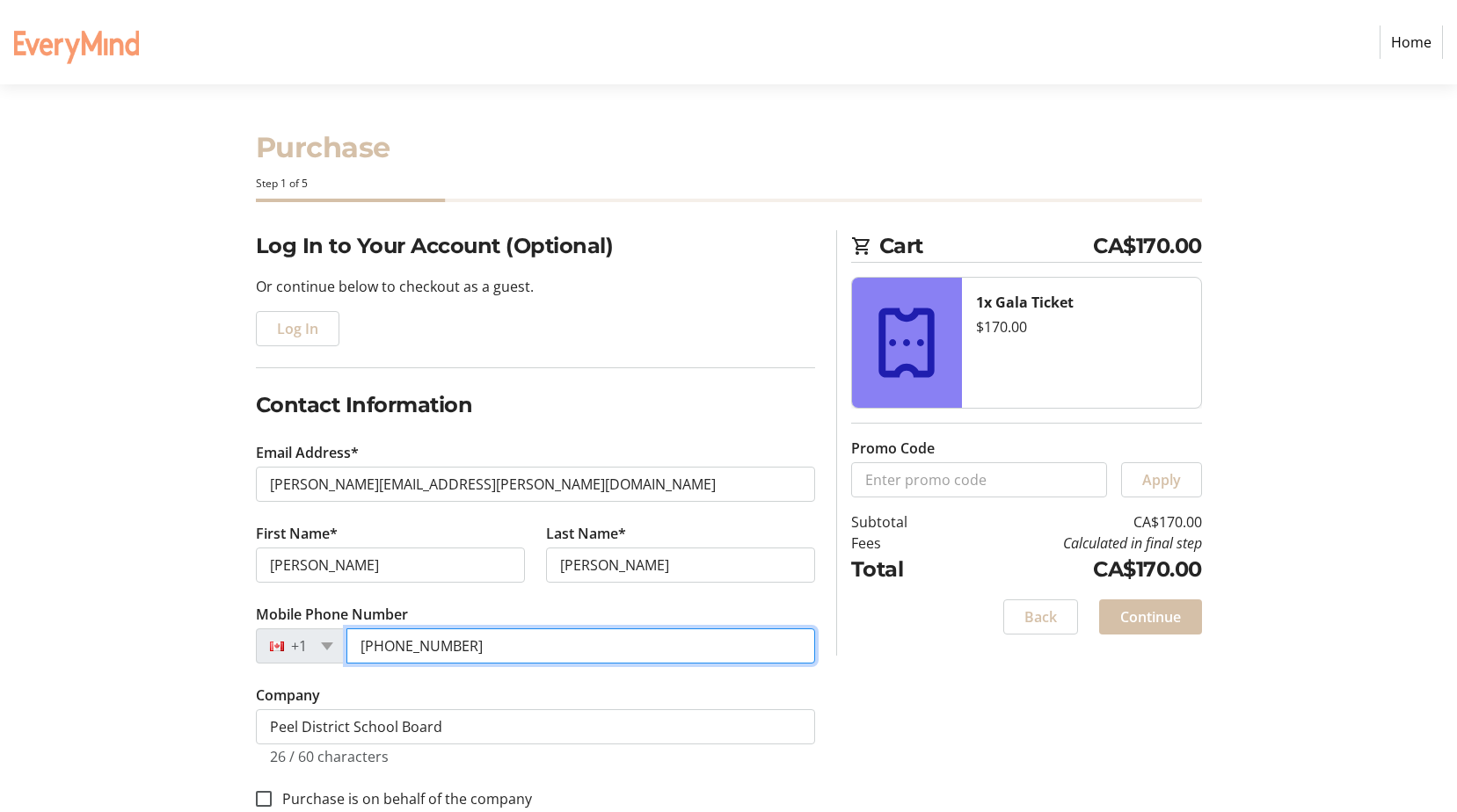
type input "[PHONE_NUMBER]"
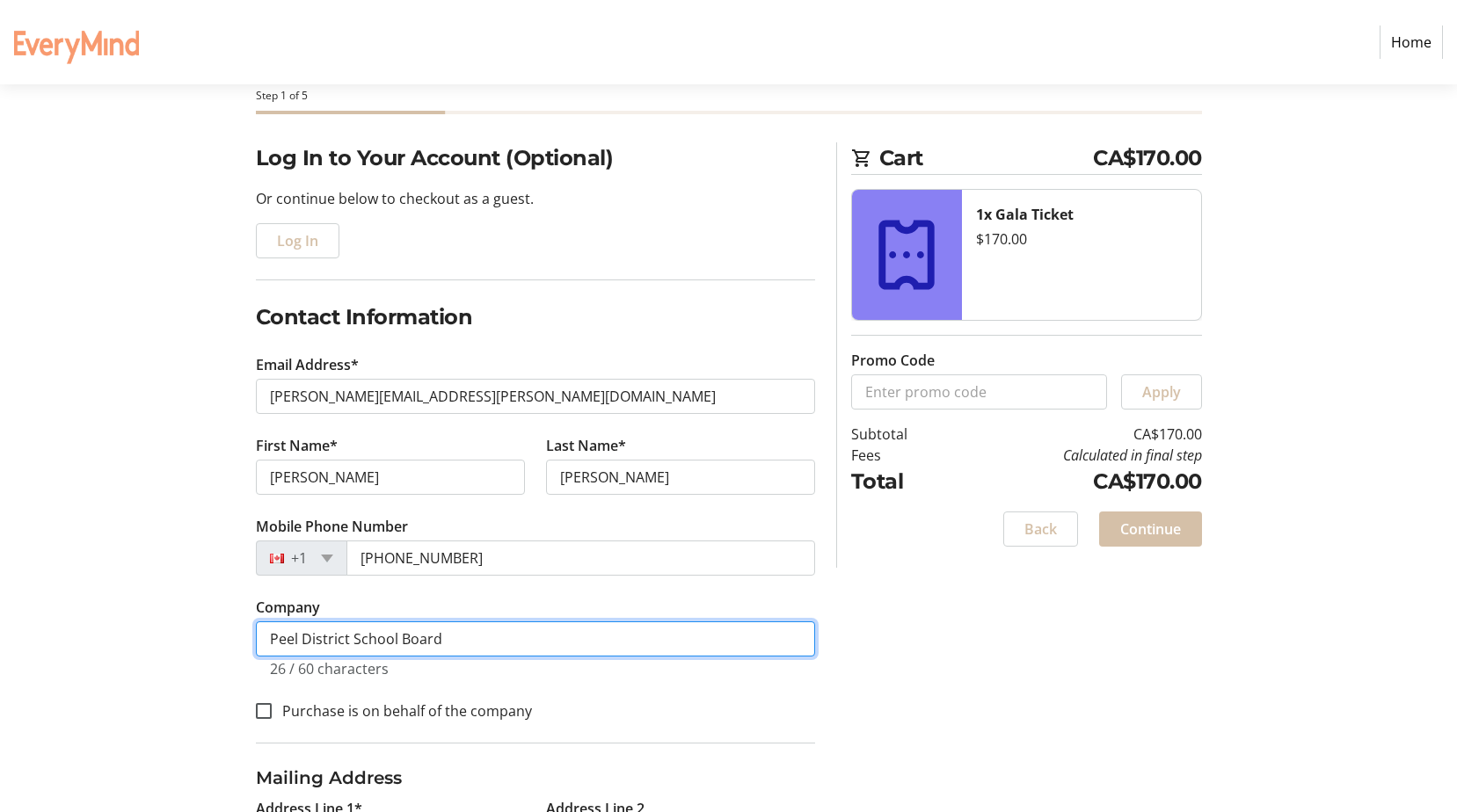
scroll to position [264, 0]
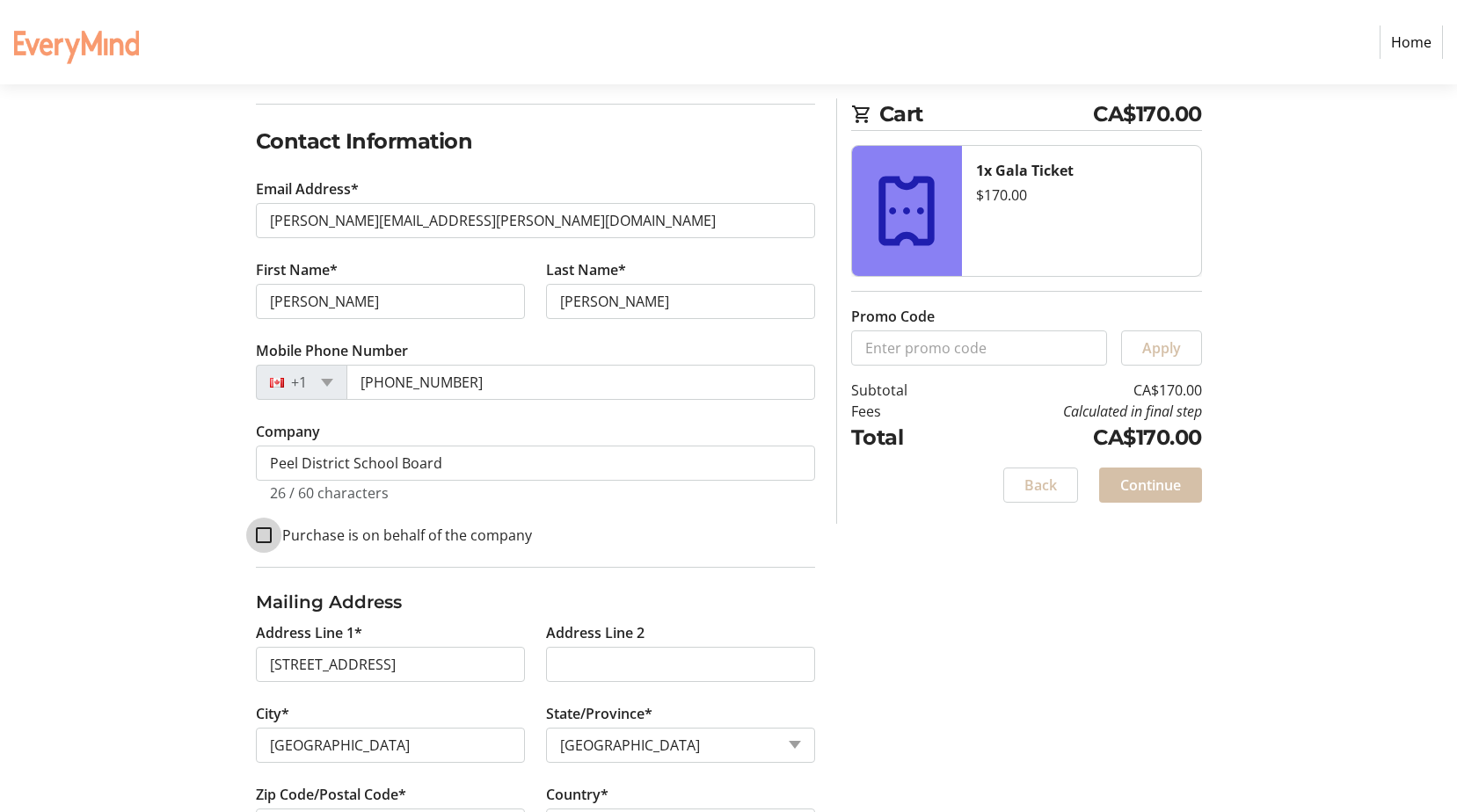
click at [260, 535] on input "Purchase is on behalf of the company" at bounding box center [264, 535] width 16 height 16
checkbox input "true"
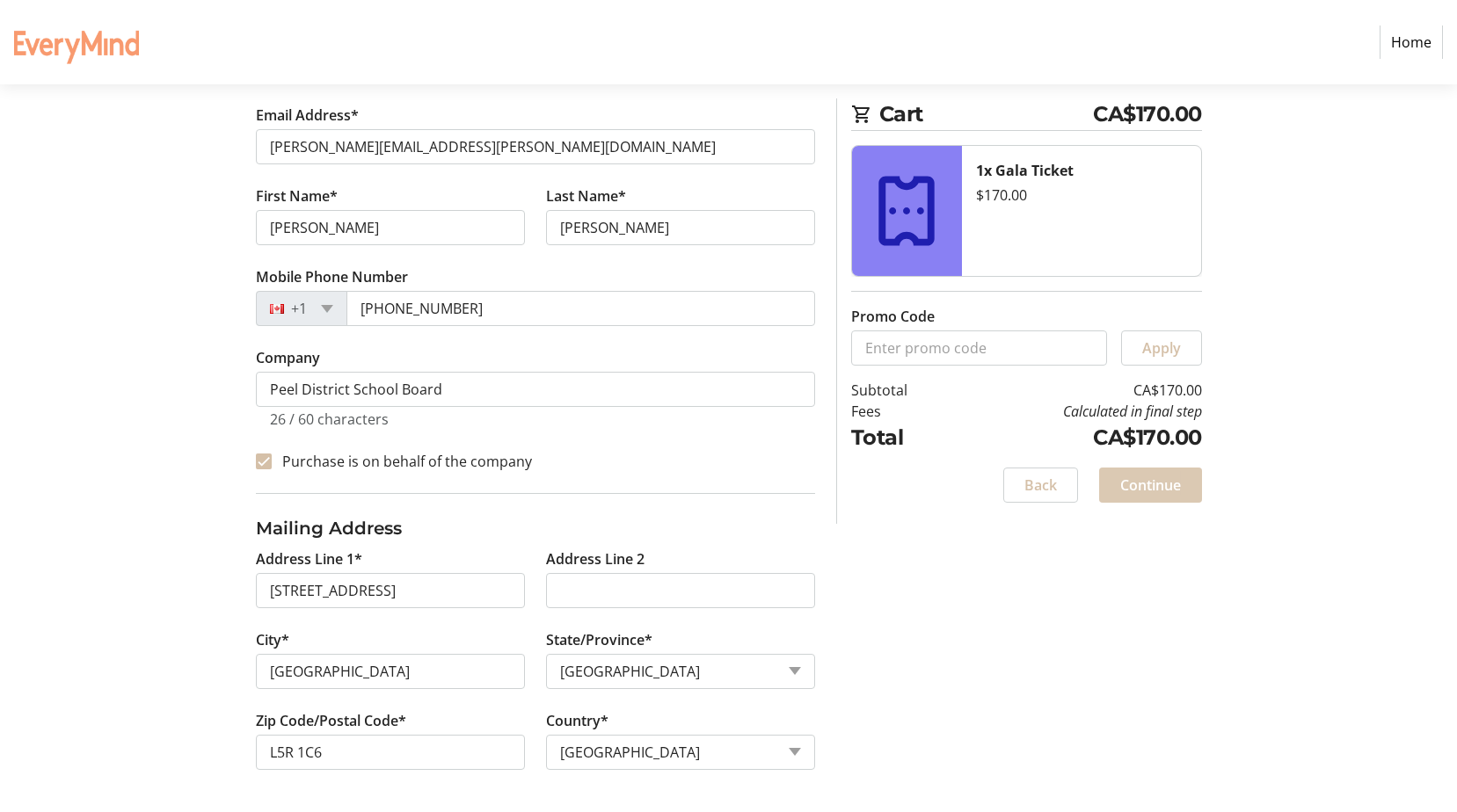
click at [1166, 490] on span "Continue" at bounding box center [1150, 485] width 60 height 21
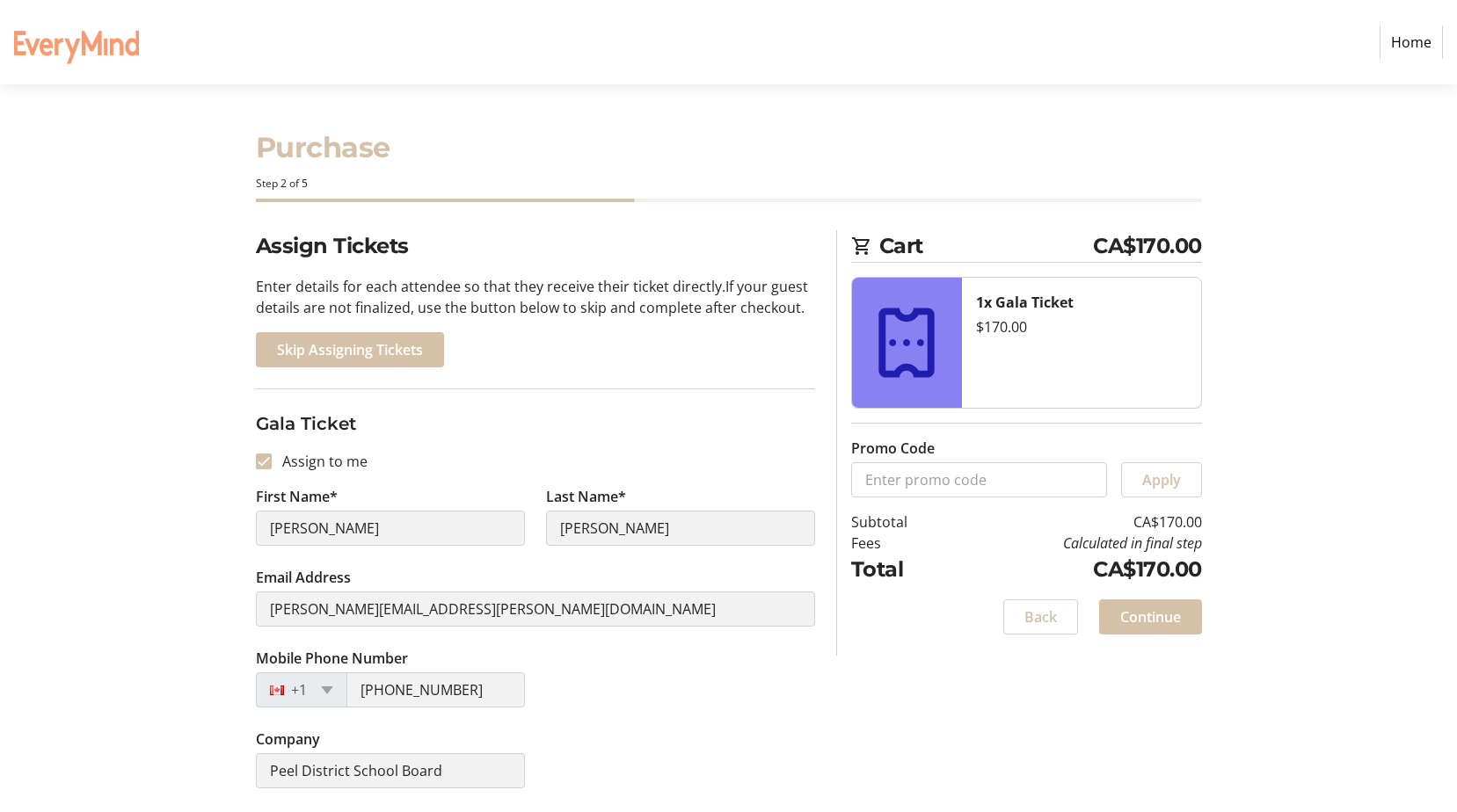
scroll to position [78, 0]
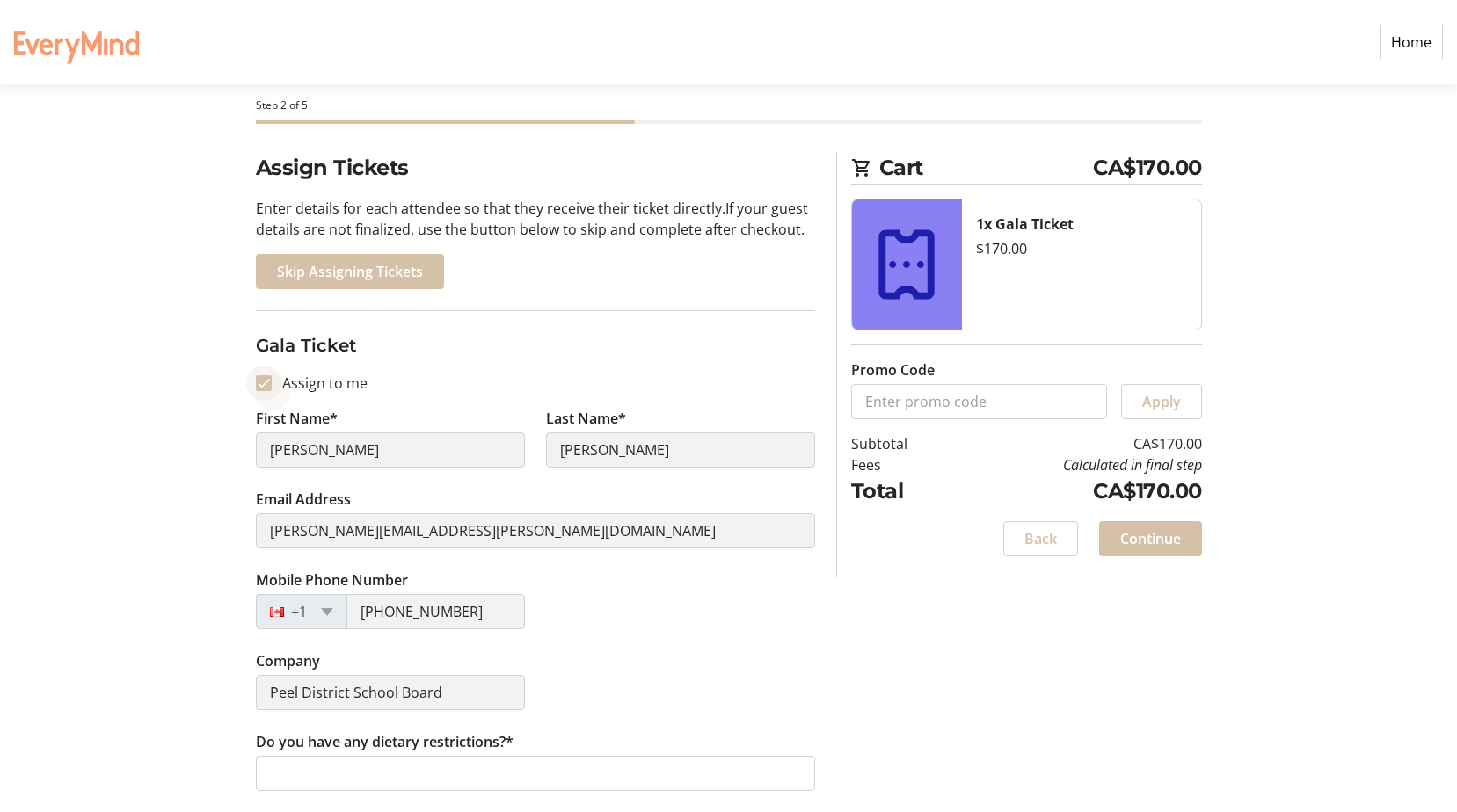
click at [256, 381] on input "Assign to me" at bounding box center [264, 383] width 16 height 16
checkbox input "false"
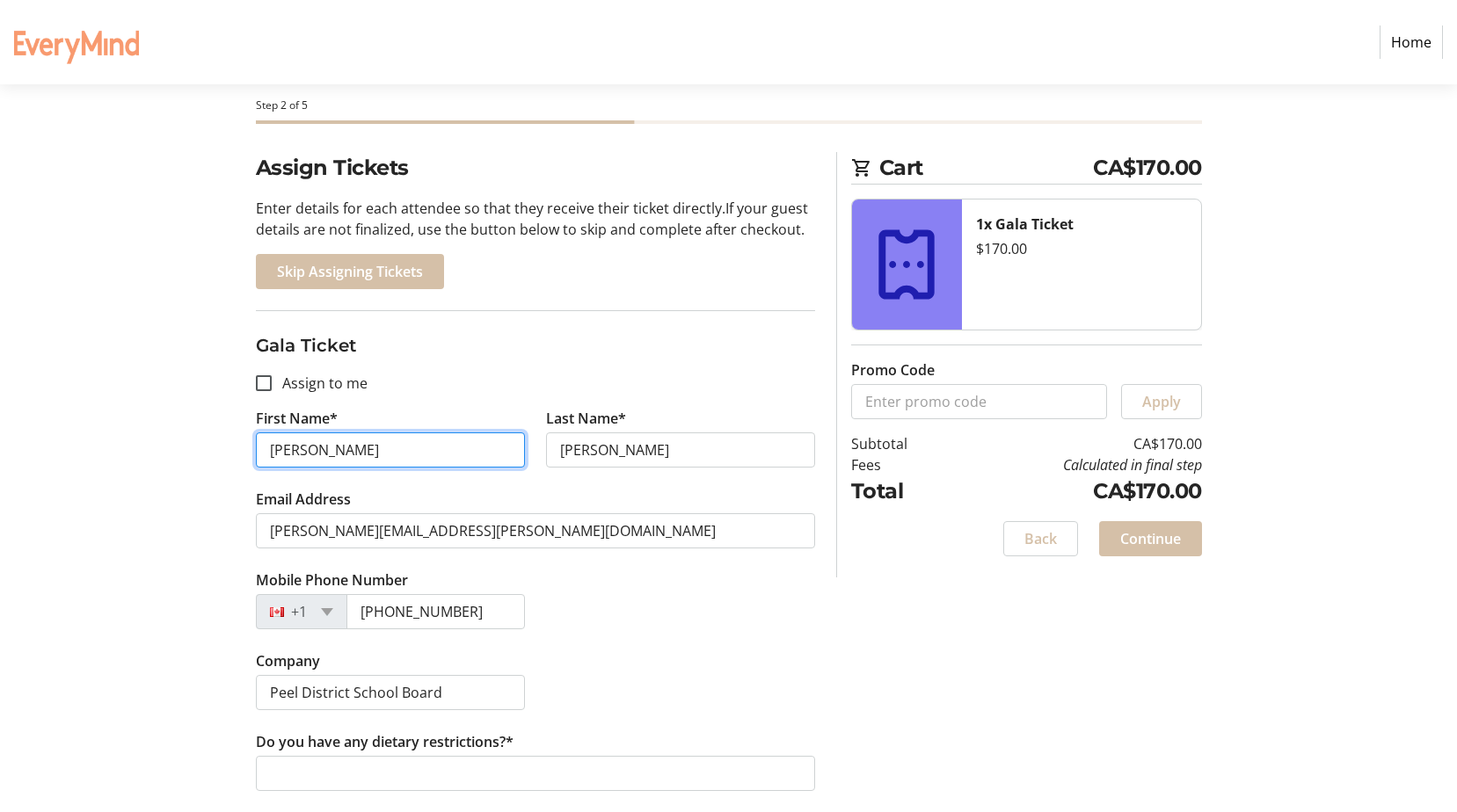
click at [285, 446] on input "[PERSON_NAME]" at bounding box center [390, 450] width 269 height 35
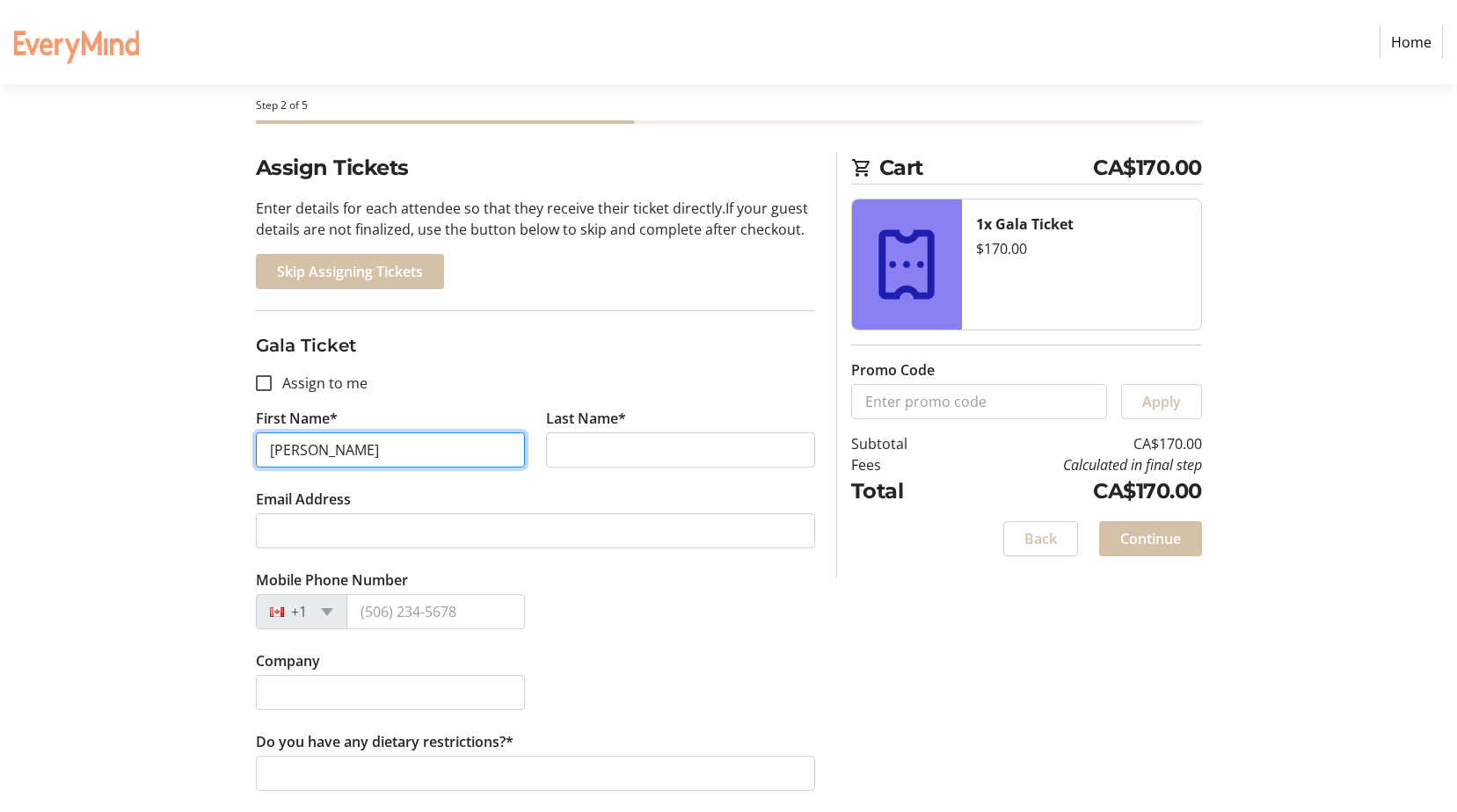
type input "[PERSON_NAME]"
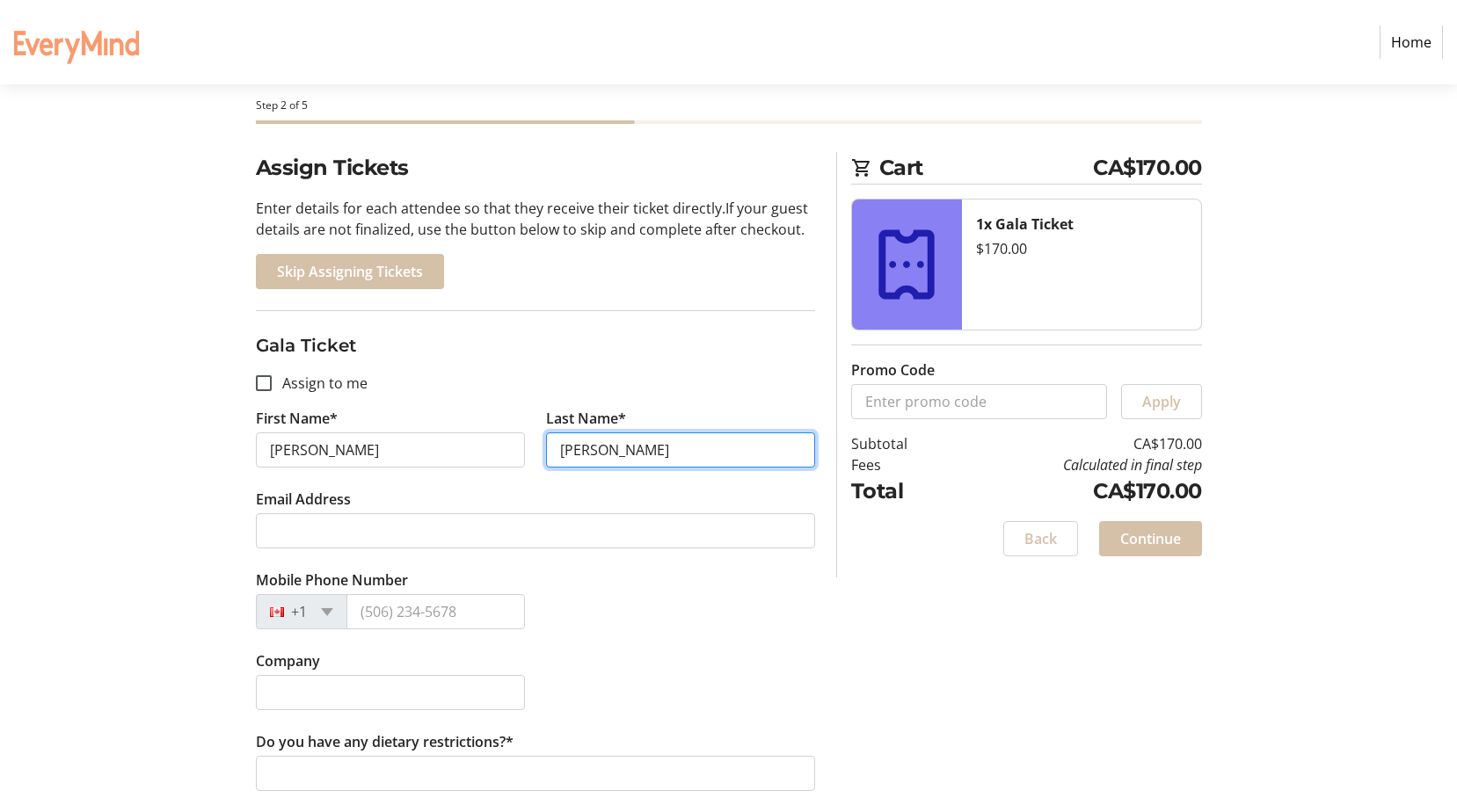
type input "[PERSON_NAME]"
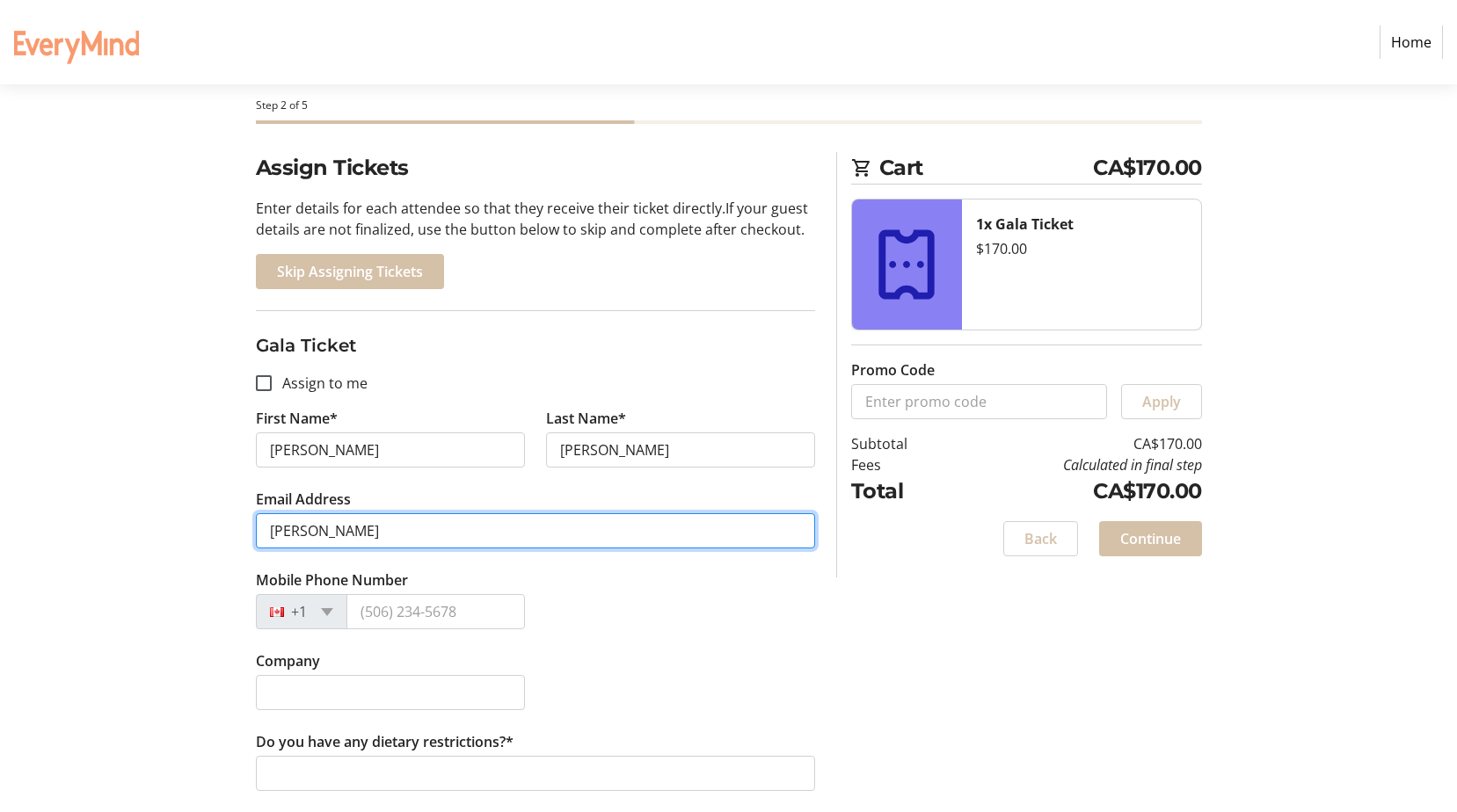
type input "[PERSON_NAME][EMAIL_ADDRESS][PERSON_NAME][DOMAIN_NAME]"
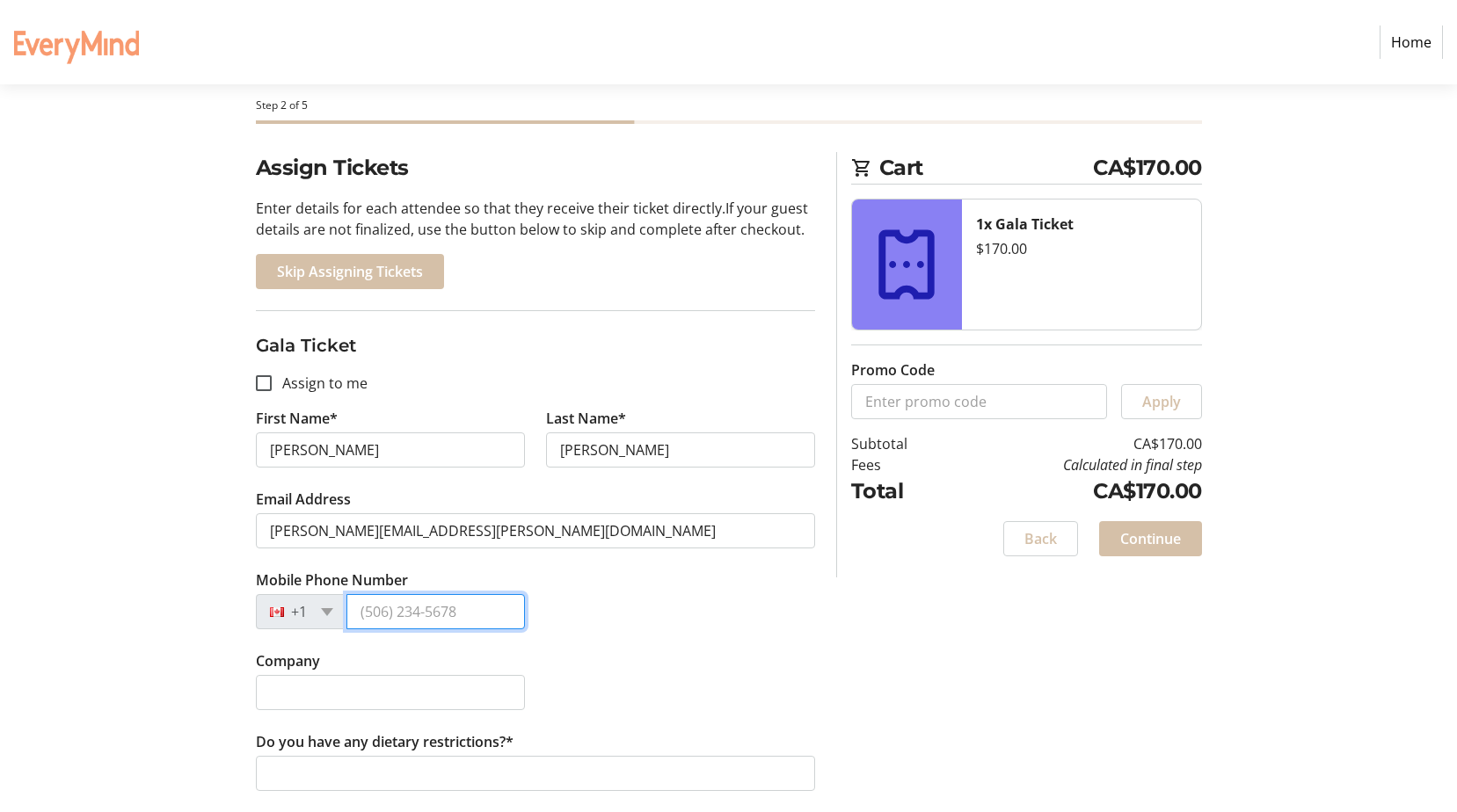
click at [369, 619] on input "Mobile Phone Number" at bounding box center [435, 611] width 179 height 35
type input "[PHONE_NUMBER]"
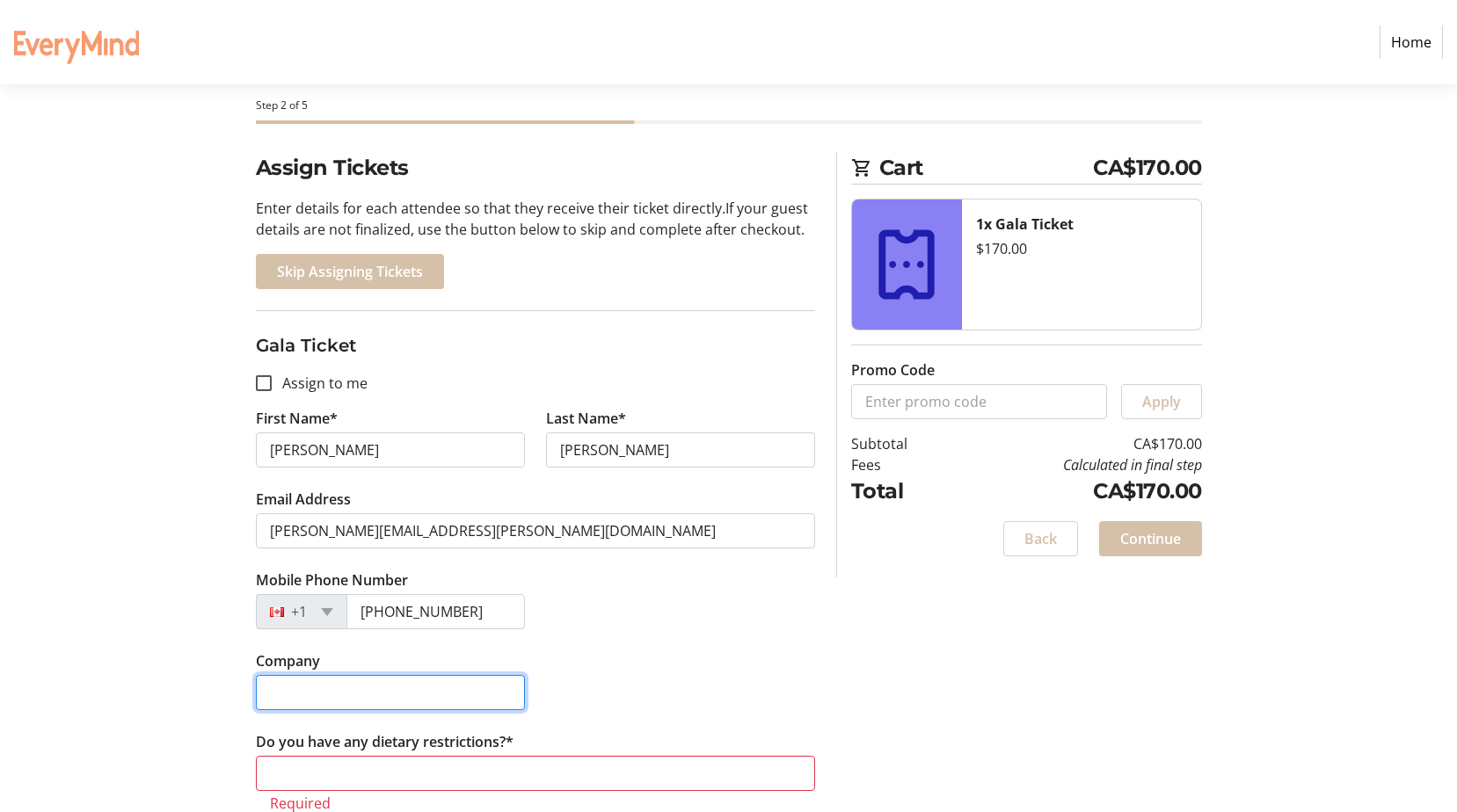
click at [338, 695] on input "Company" at bounding box center [390, 692] width 269 height 35
type input "Peel District School Board"
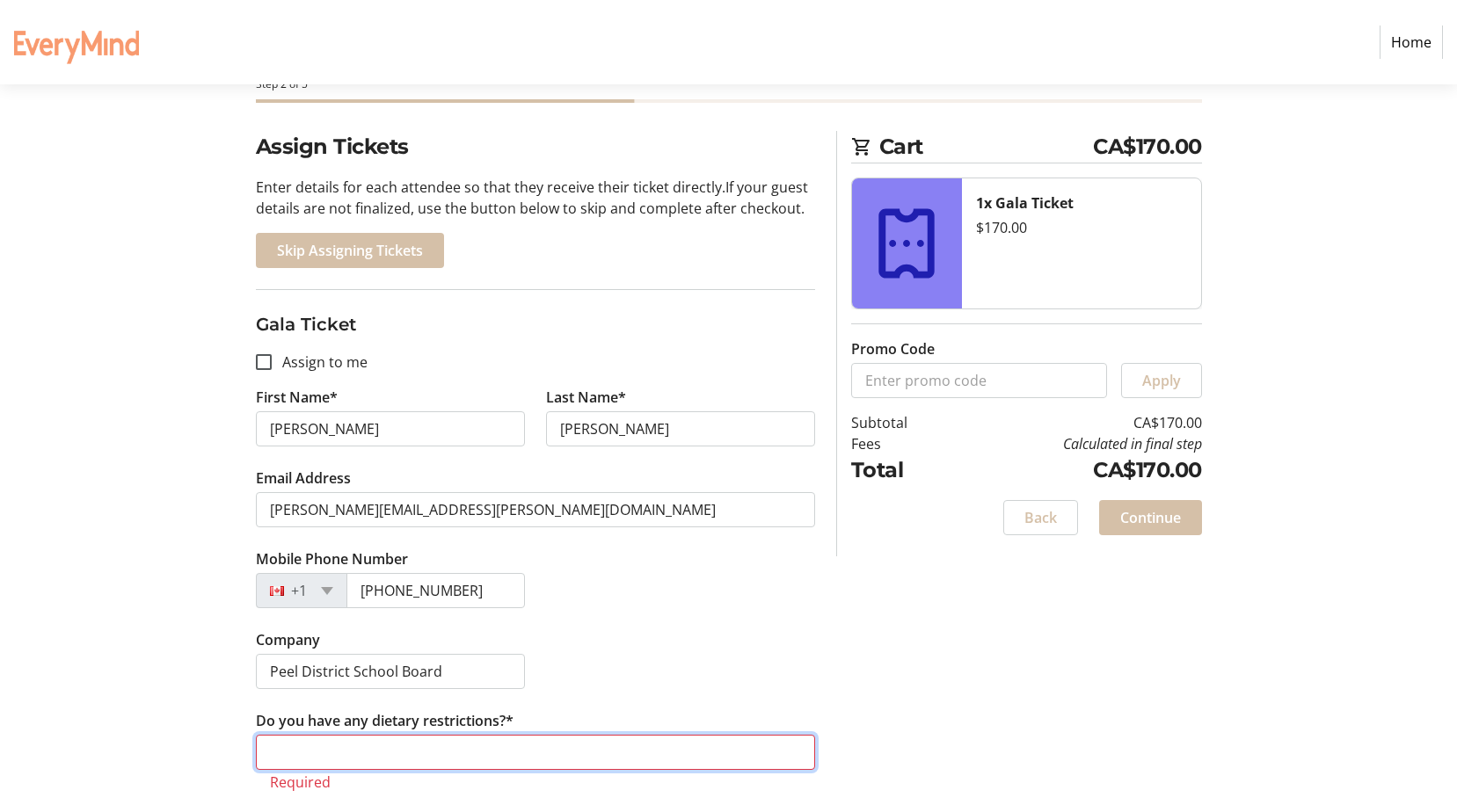
click at [412, 742] on input "Do you have any dietary restrictions?*" at bounding box center [536, 752] width 559 height 35
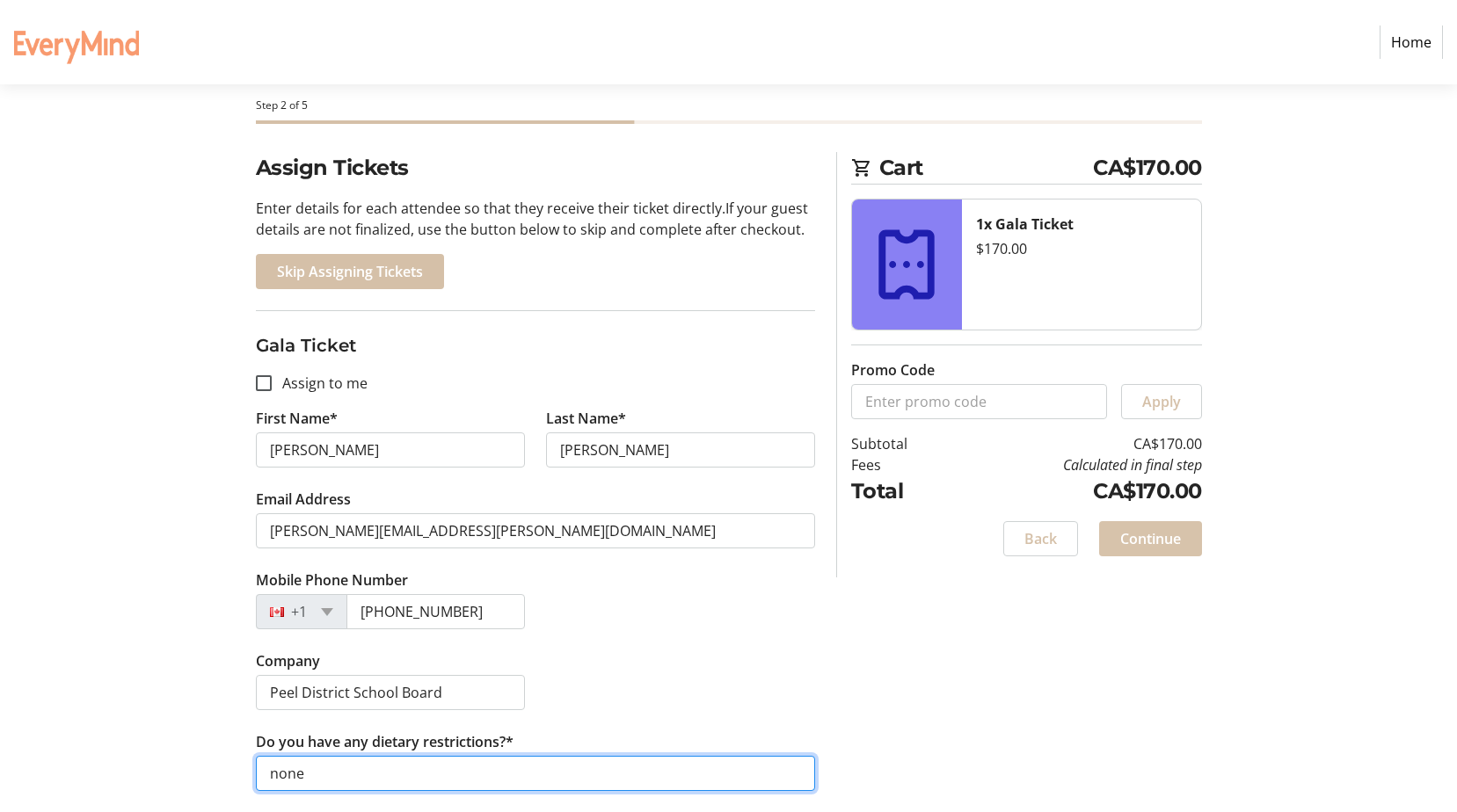
type input "none"
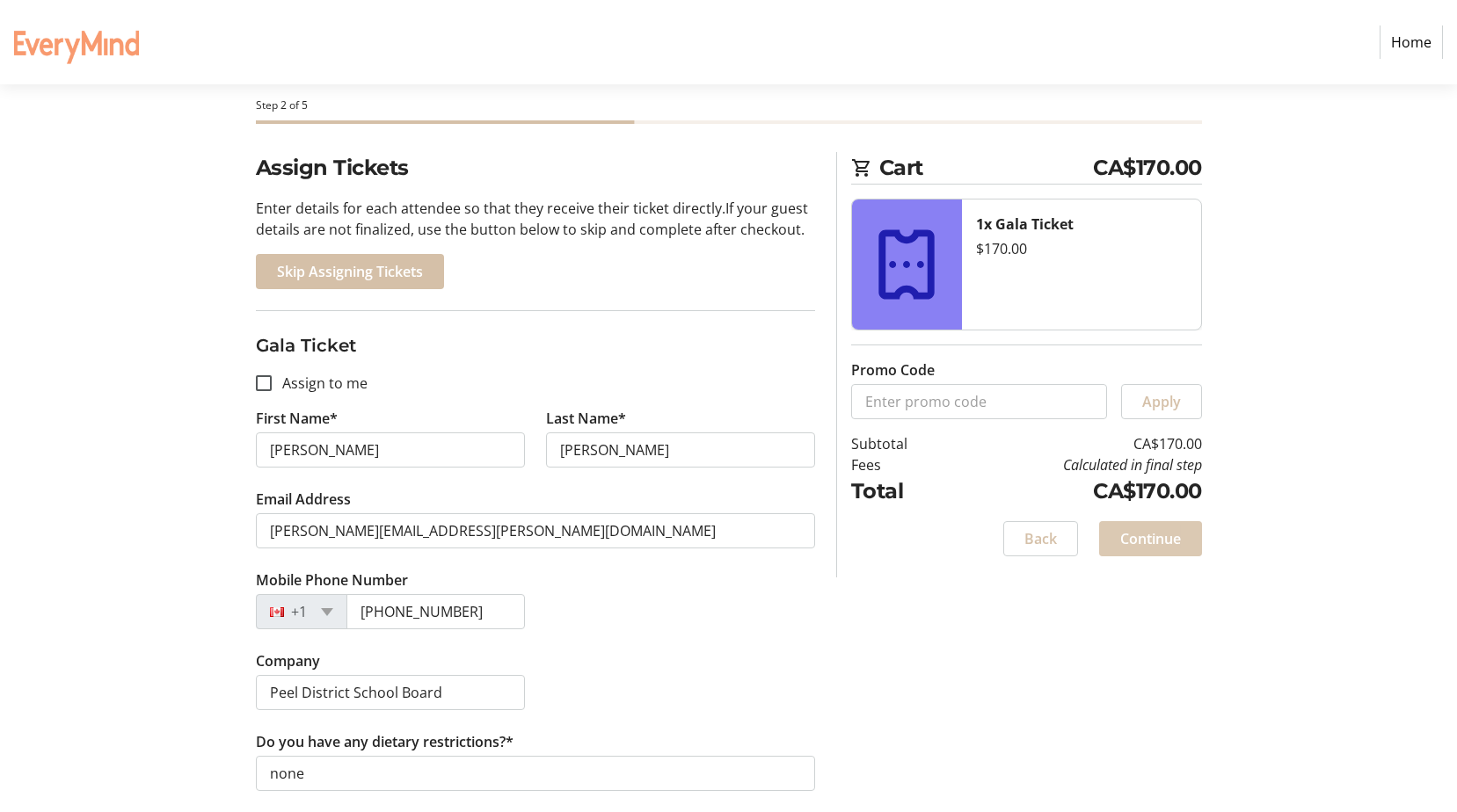
click at [1182, 546] on span at bounding box center [1150, 538] width 103 height 42
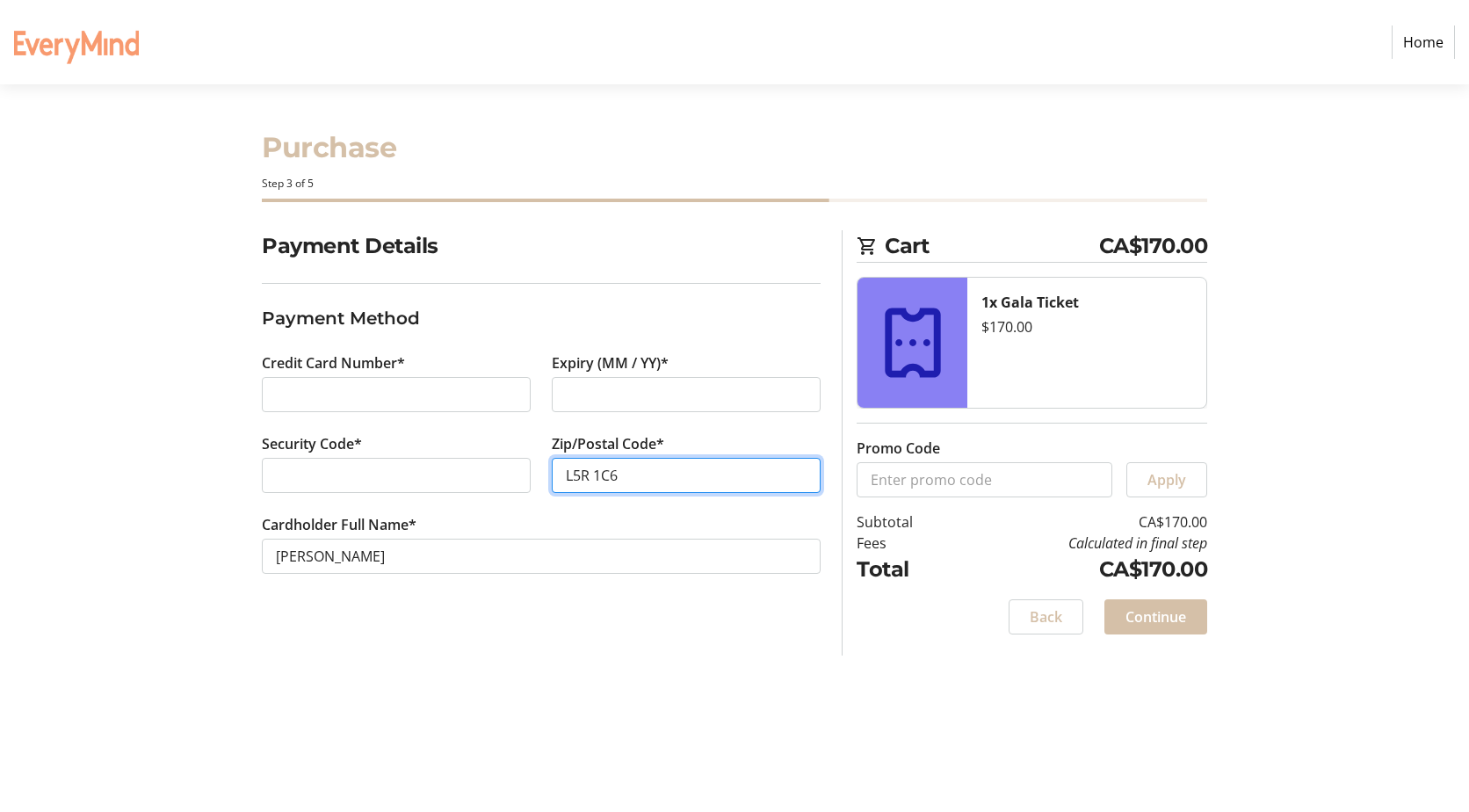
type input "L5R 1C6"
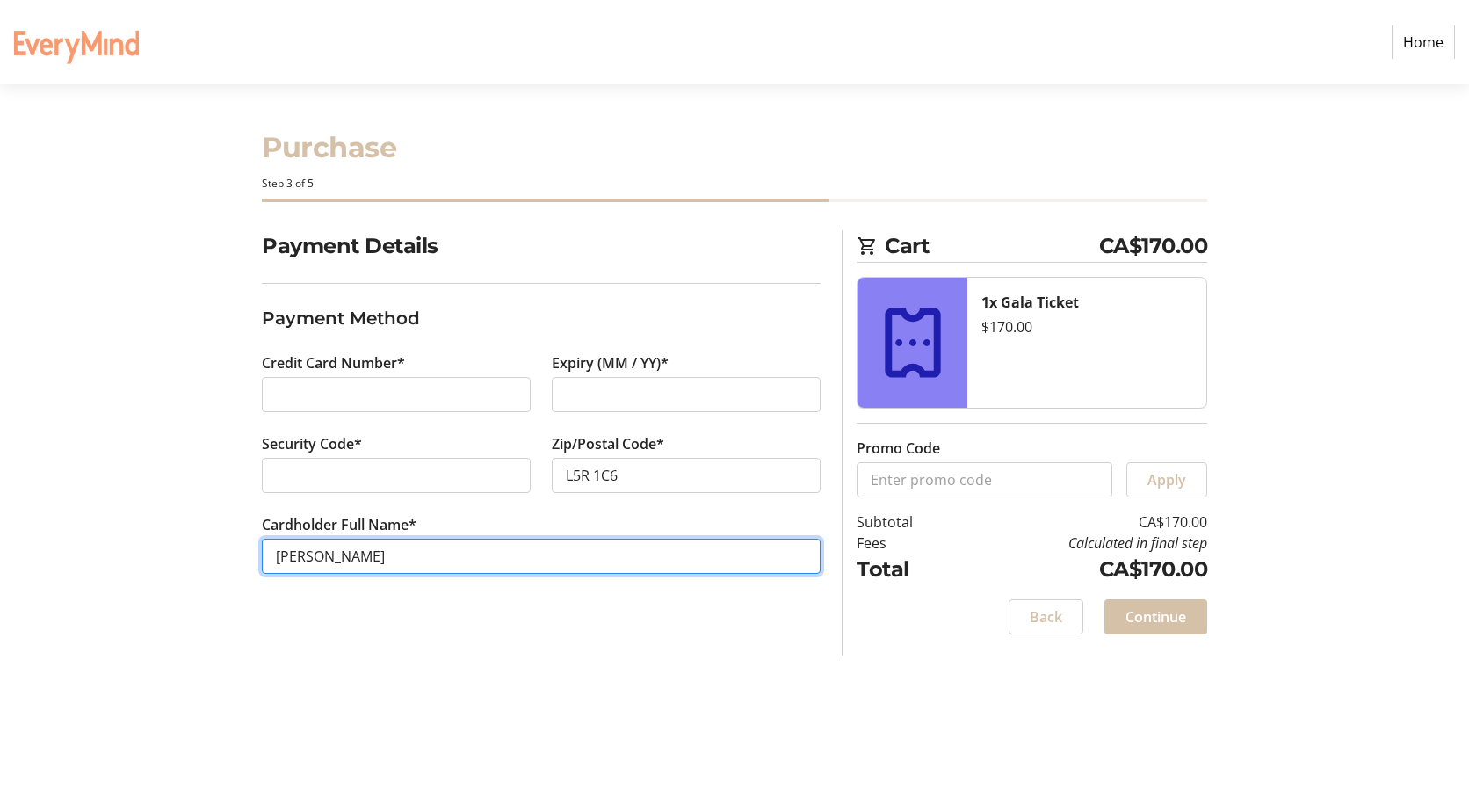
drag, startPoint x: 461, startPoint y: 558, endPoint x: 178, endPoint y: 539, distance: 283.6
click at [178, 539] on div "Payment Details Payment Method Credit Card Number* Expiry (MM / YY)* Security C…" at bounding box center [734, 442] width 1160 height 425
type input "Trustees Shared"
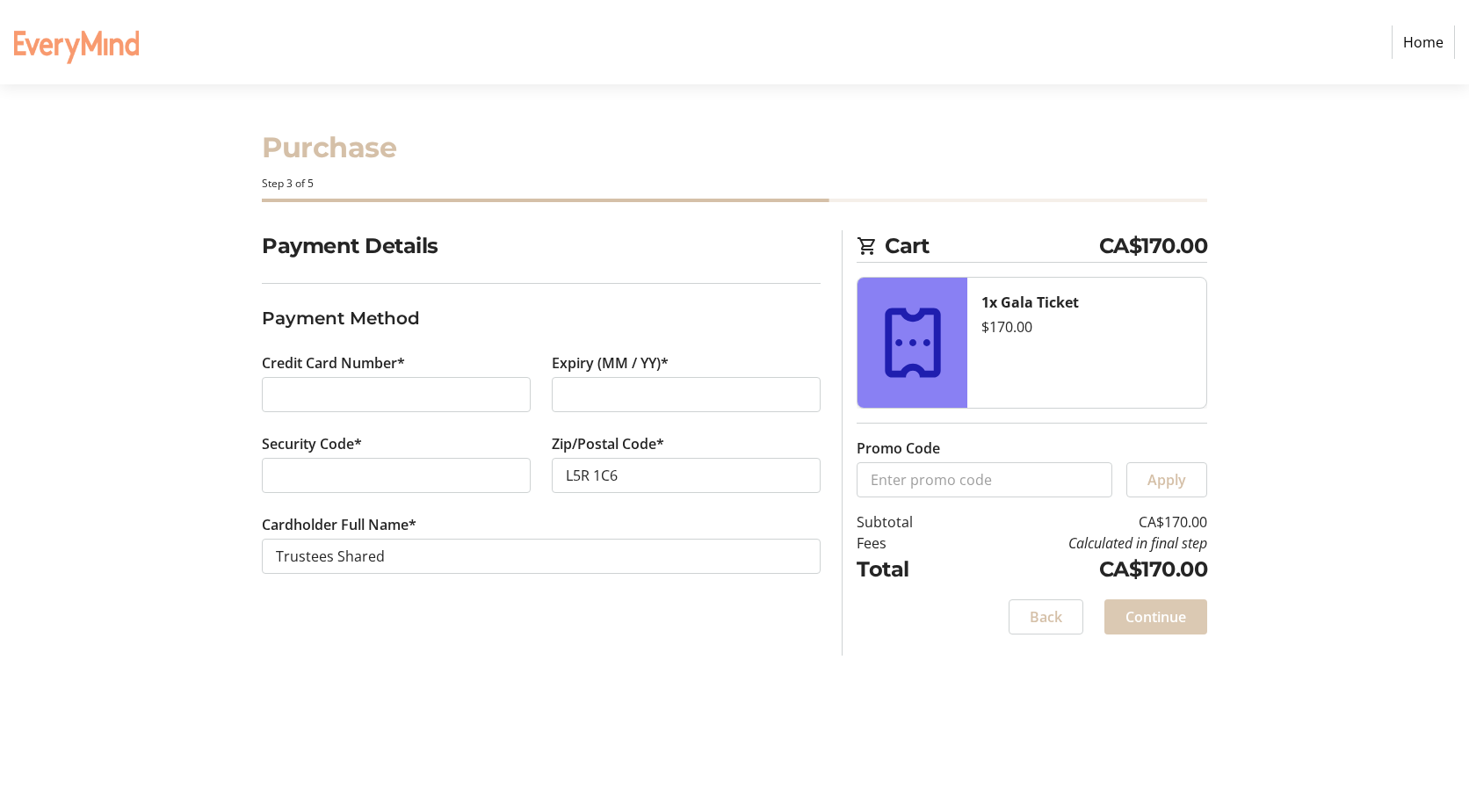
click at [1159, 617] on span "Continue" at bounding box center [1155, 616] width 60 height 21
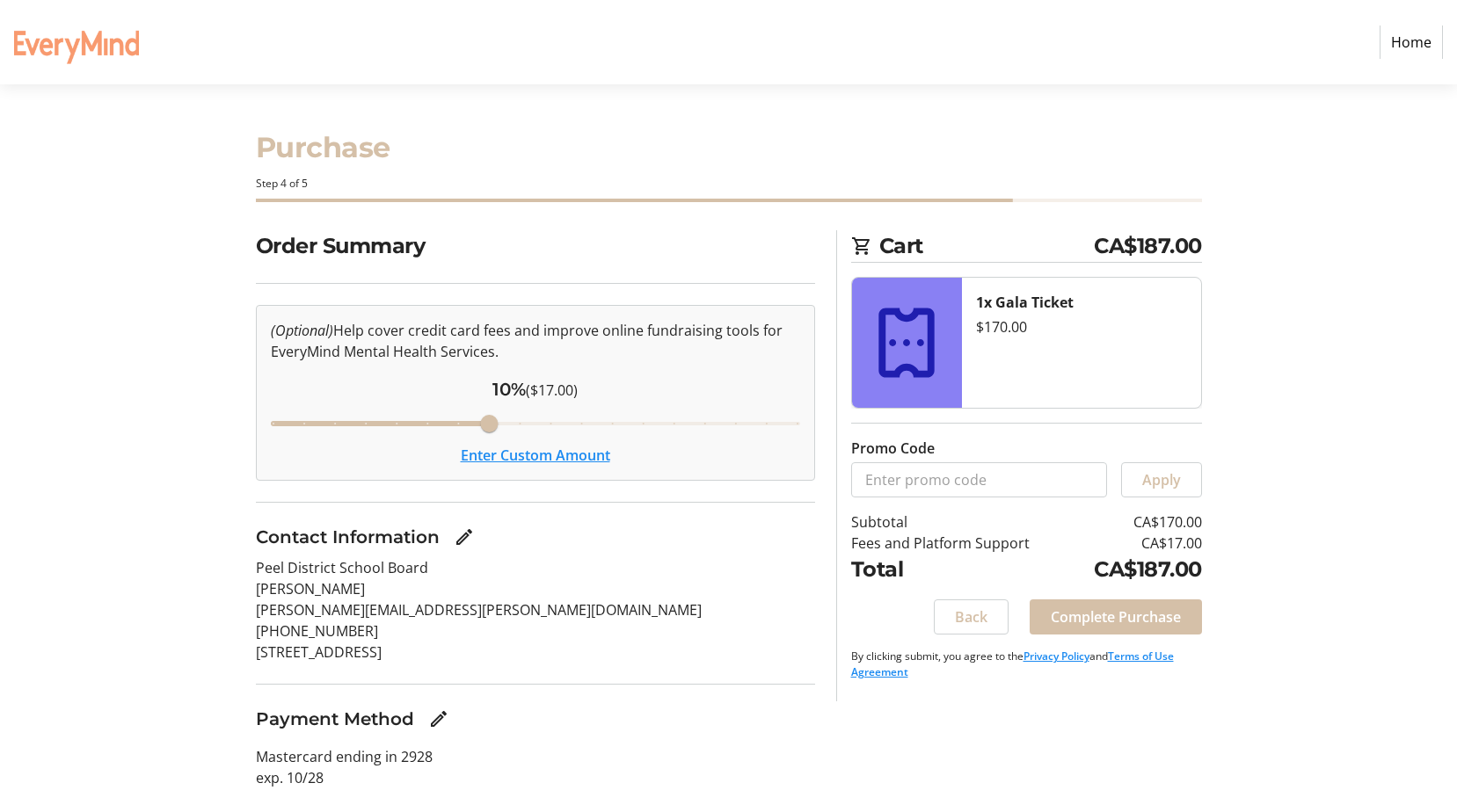
scroll to position [40, 0]
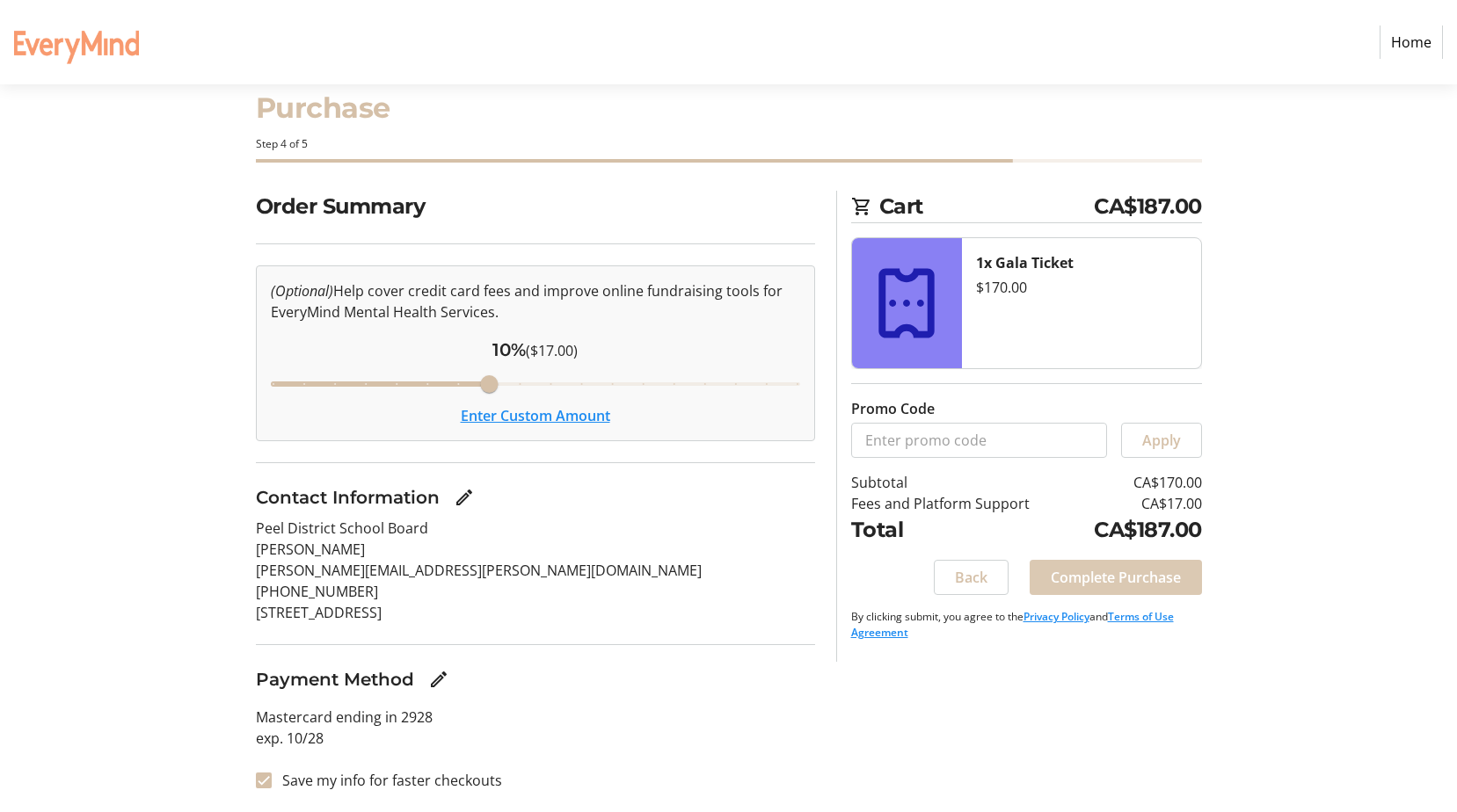
click at [1109, 577] on span "Complete Purchase" at bounding box center [1115, 577] width 130 height 21
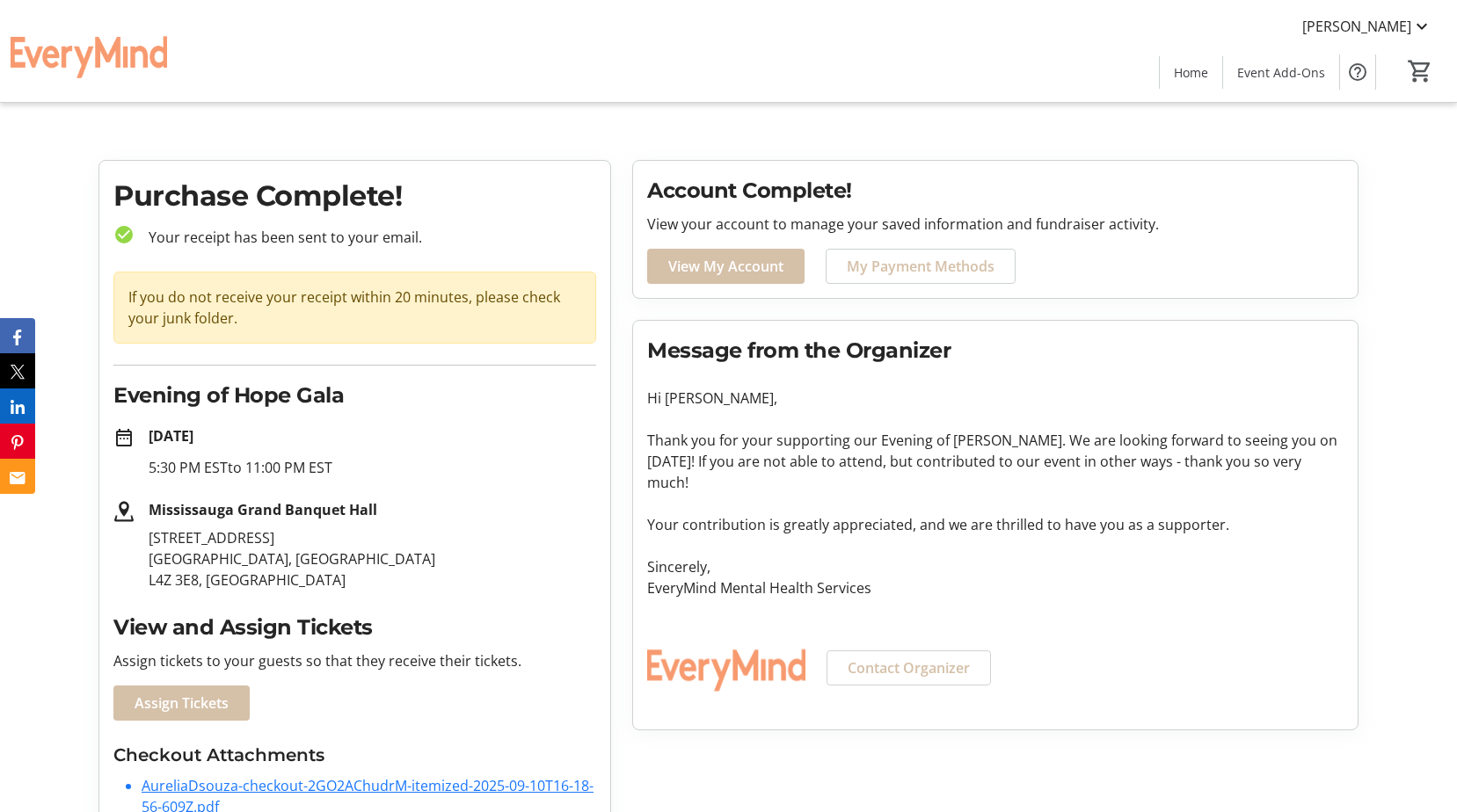
scroll to position [90, 0]
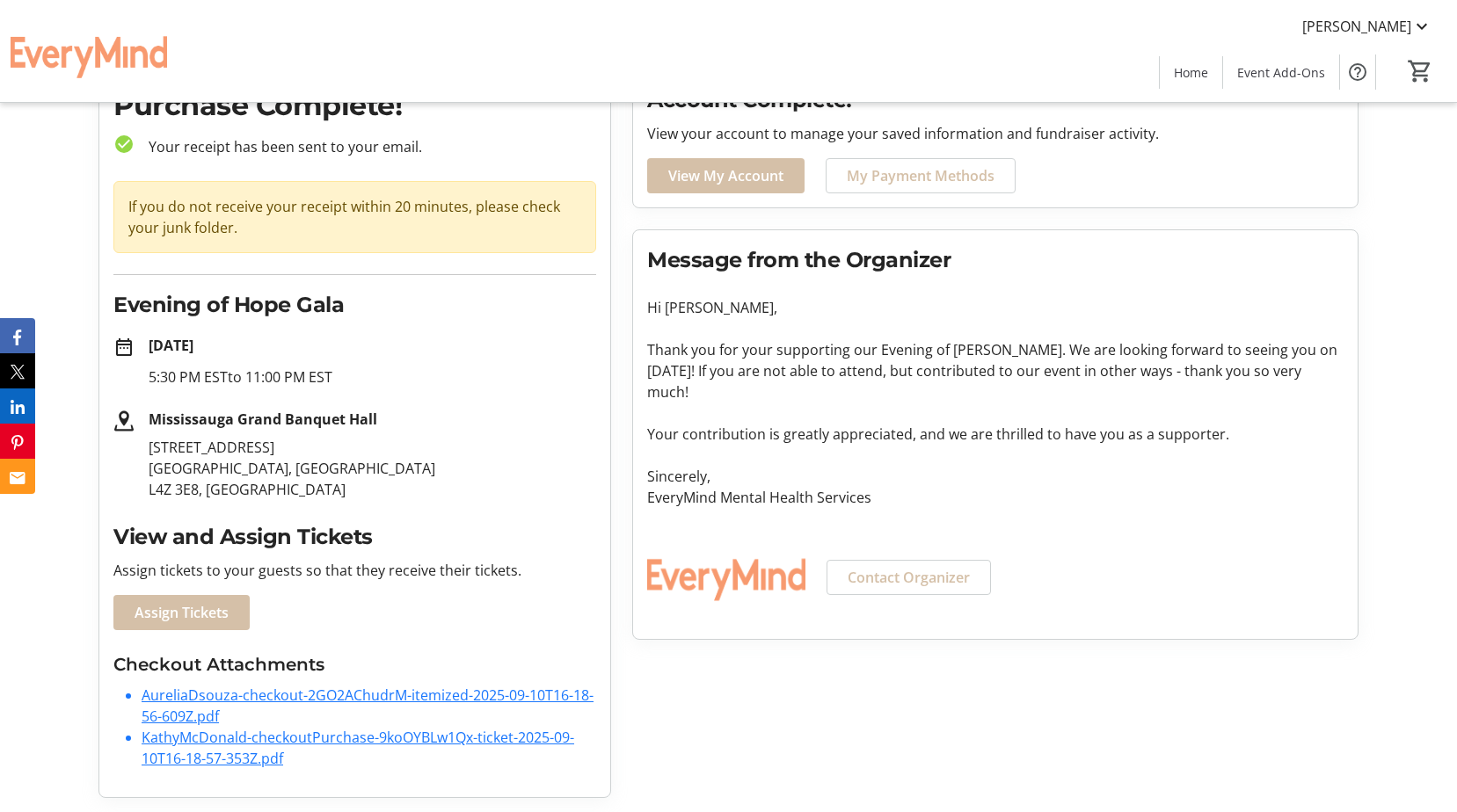
click at [306, 734] on link "KathyMcDonald-checkoutPurchase-9koOYBLw1Qx-ticket-2025-09-10T16-18-57-353Z.pdf" at bounding box center [358, 747] width 433 height 41
